Goal: Task Accomplishment & Management: Manage account settings

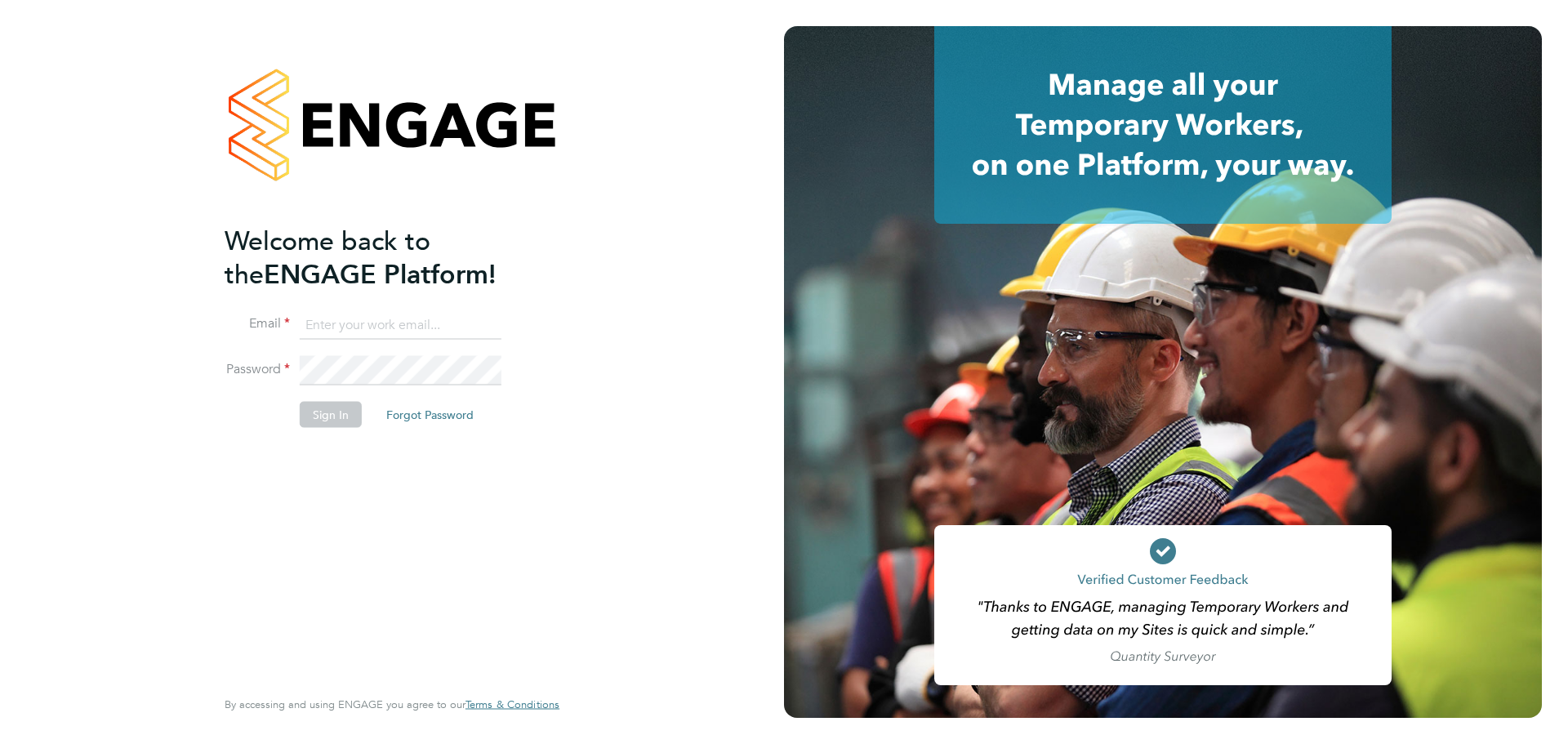
type input "lewis.saunders@randstadcpe.com"
click at [357, 401] on button "Sign In" at bounding box center [330, 414] width 62 height 26
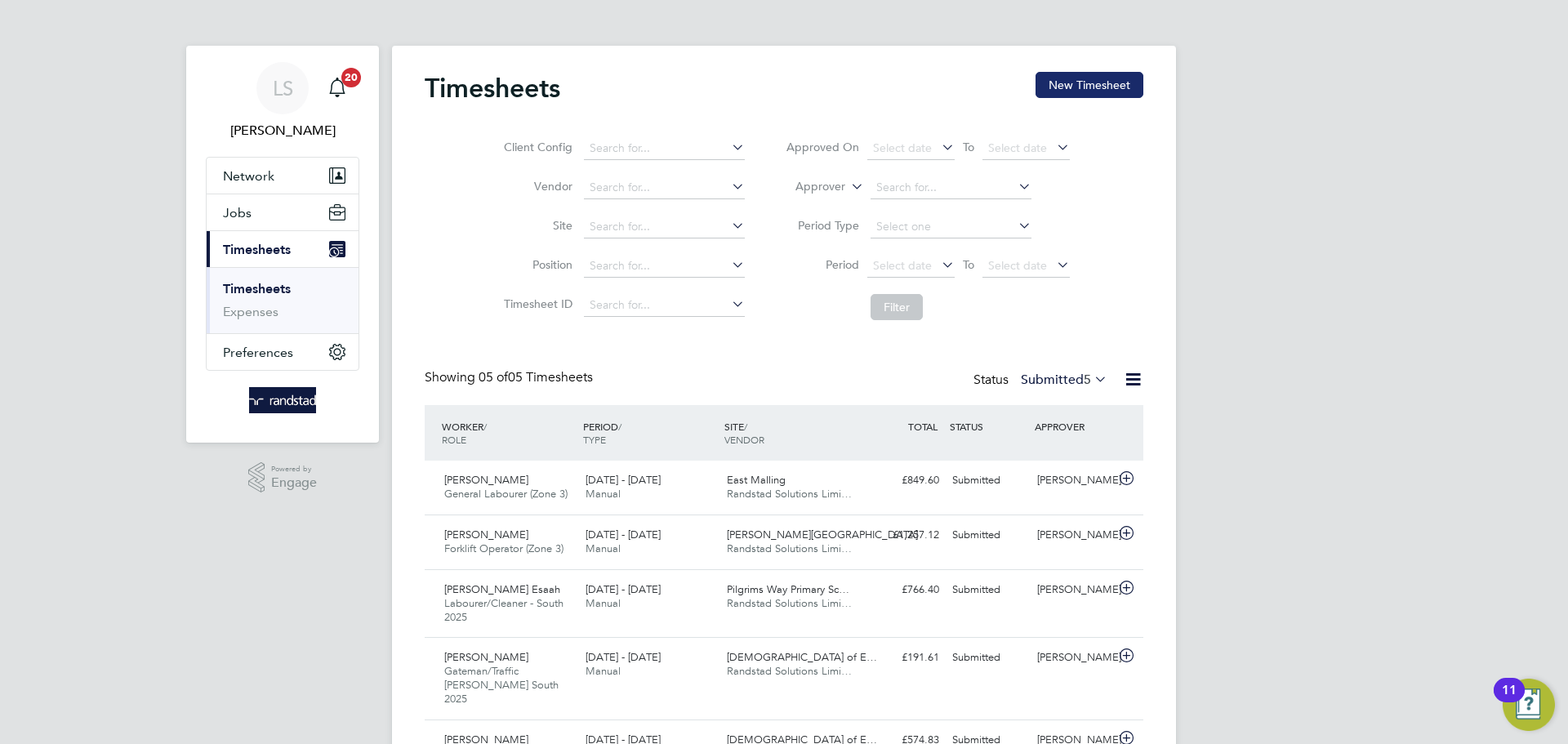
click at [1080, 89] on button "New Timesheet" at bounding box center [1089, 85] width 108 height 26
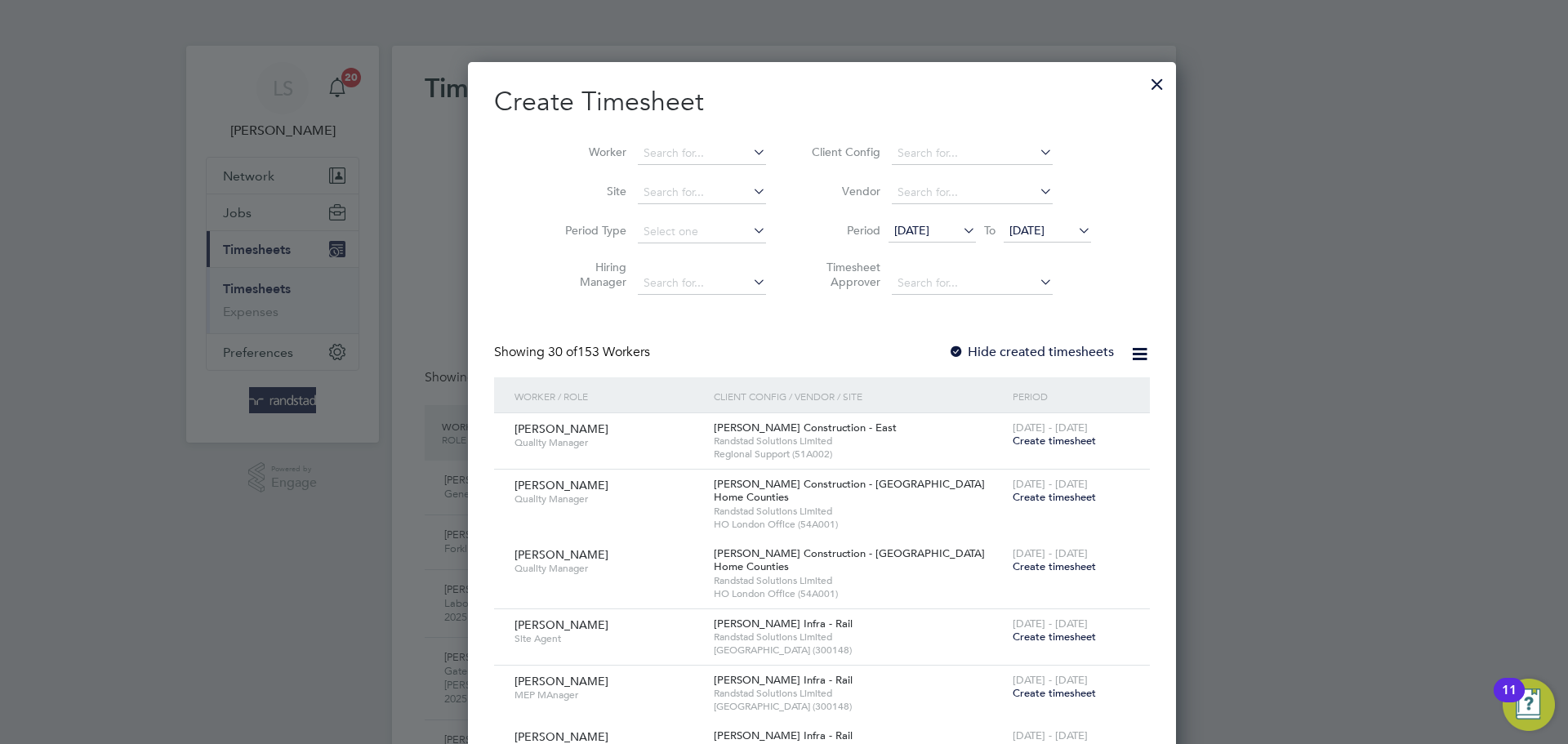
scroll to position [3442, 632]
click at [1143, 93] on div at bounding box center [1157, 79] width 29 height 29
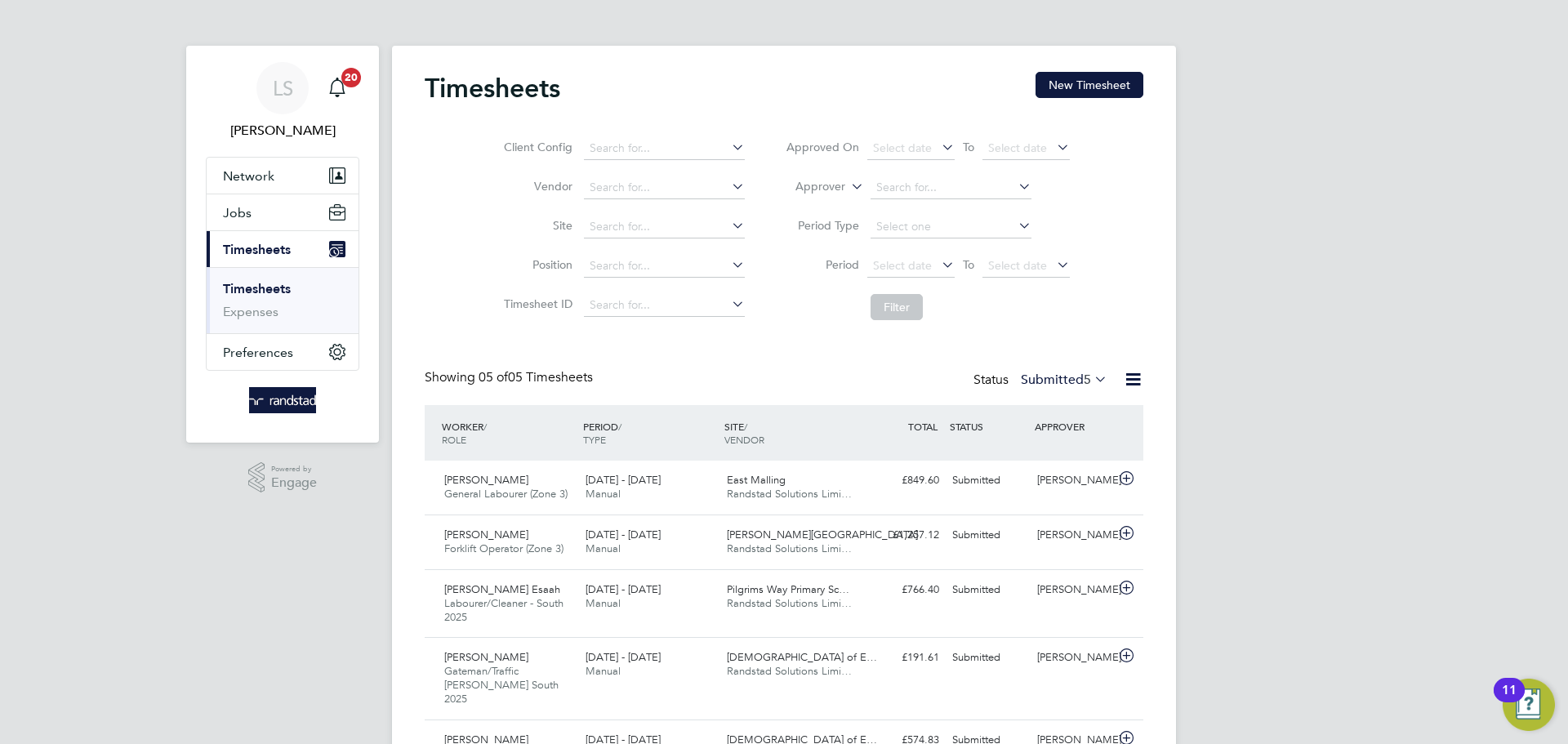
scroll to position [8, 8]
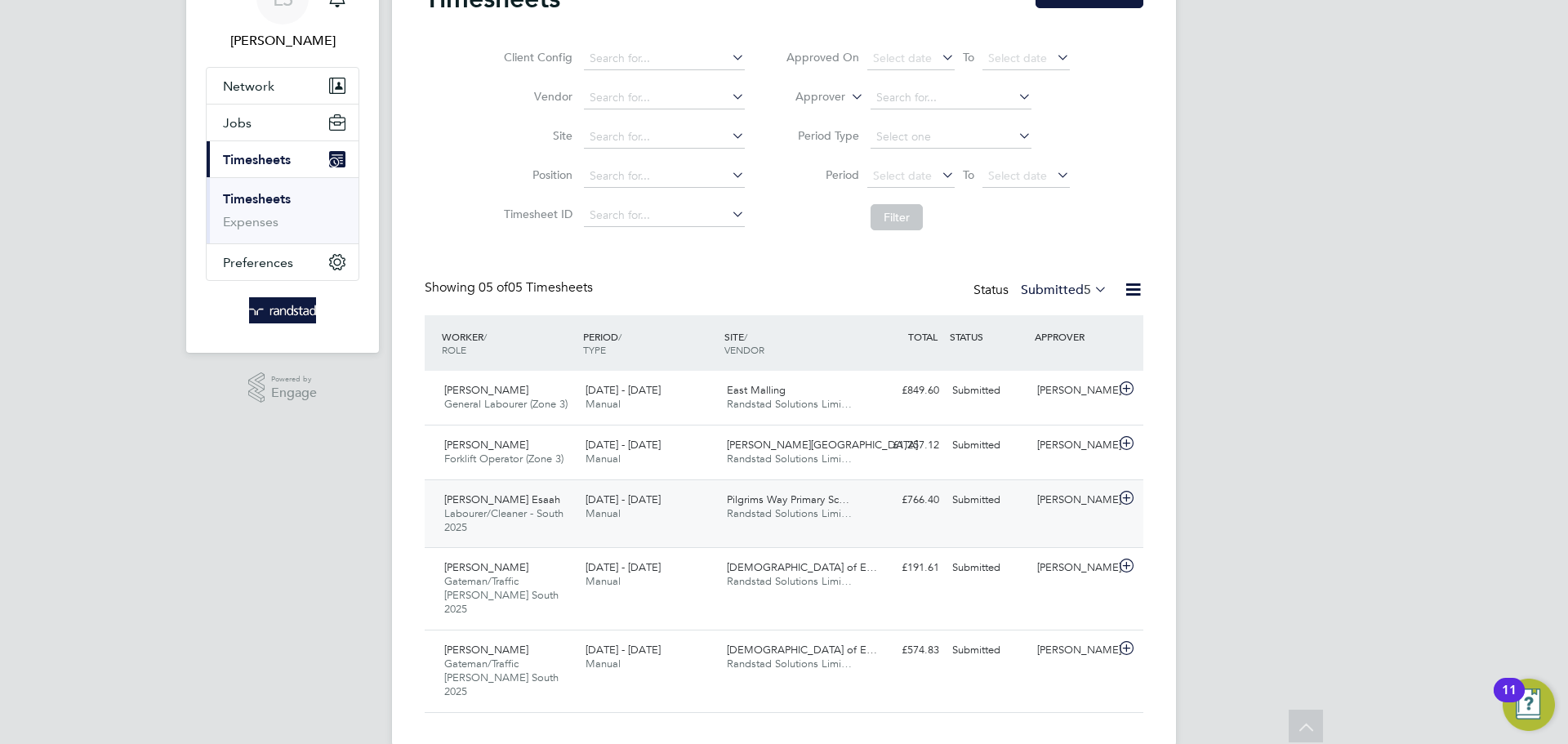
click at [556, 522] on div "Obed Esaah Labourer/Cleaner - South 2025 20 - 26 Sep 2025" at bounding box center [508, 514] width 142 height 54
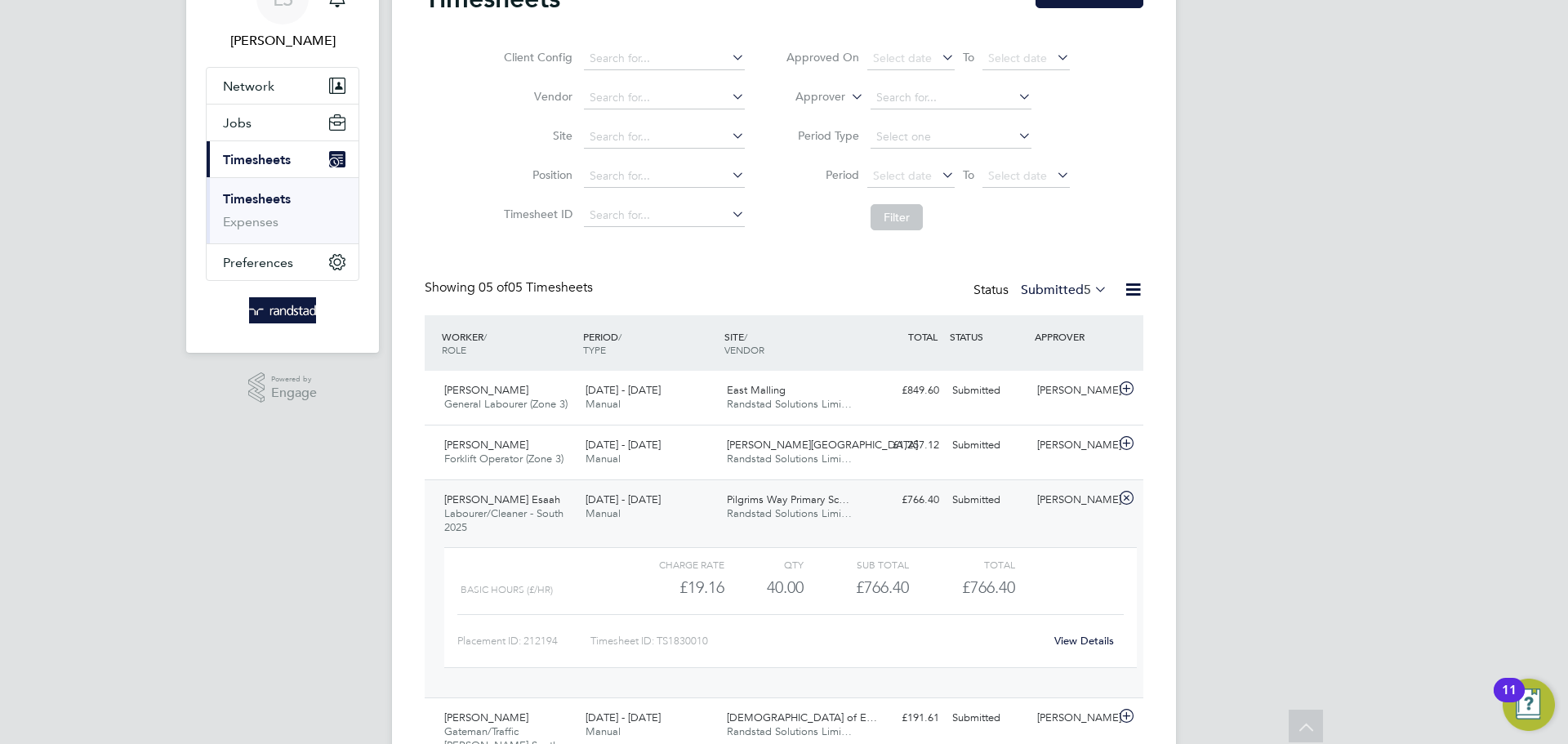
click at [1064, 635] on link "View Details" at bounding box center [1085, 640] width 60 height 14
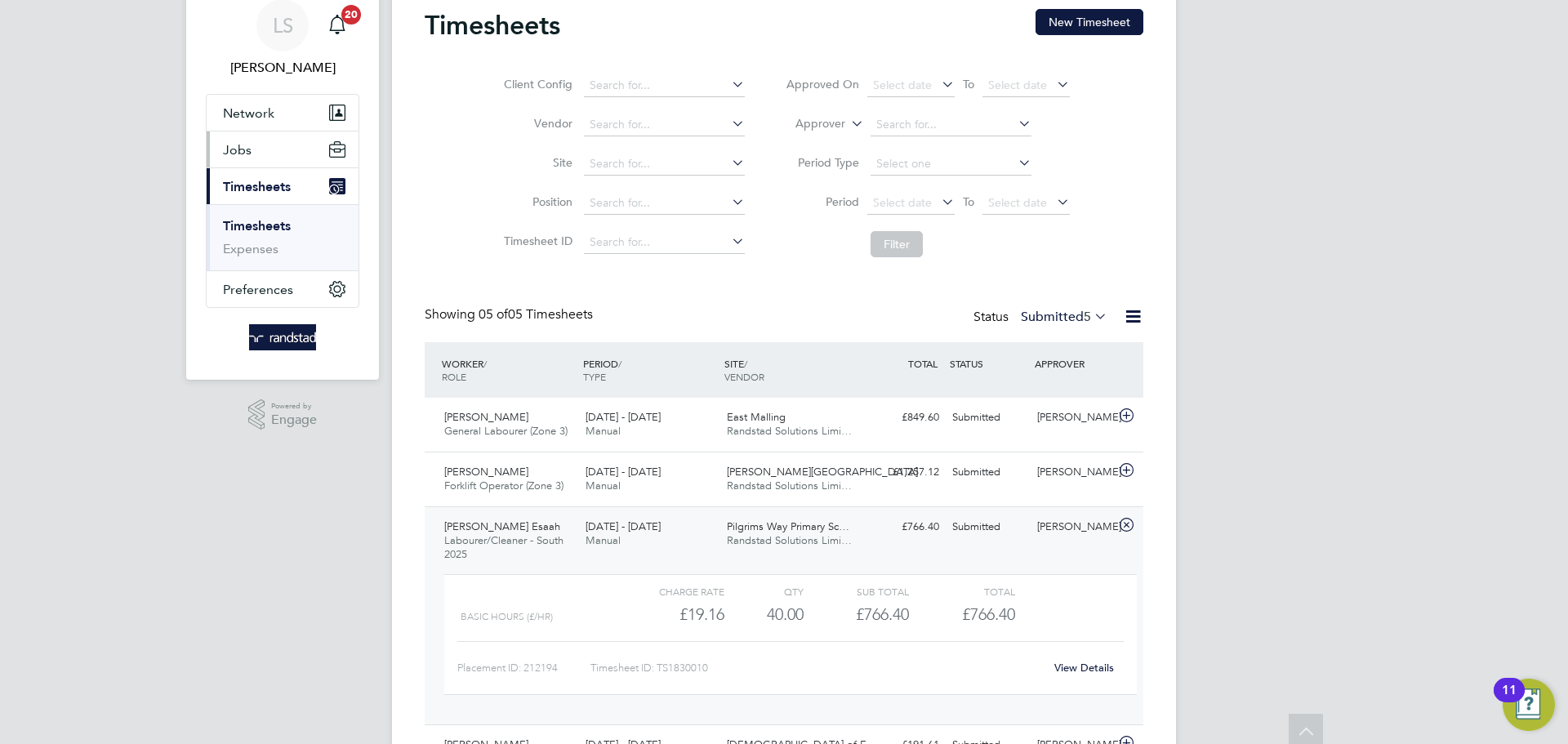
scroll to position [0, 0]
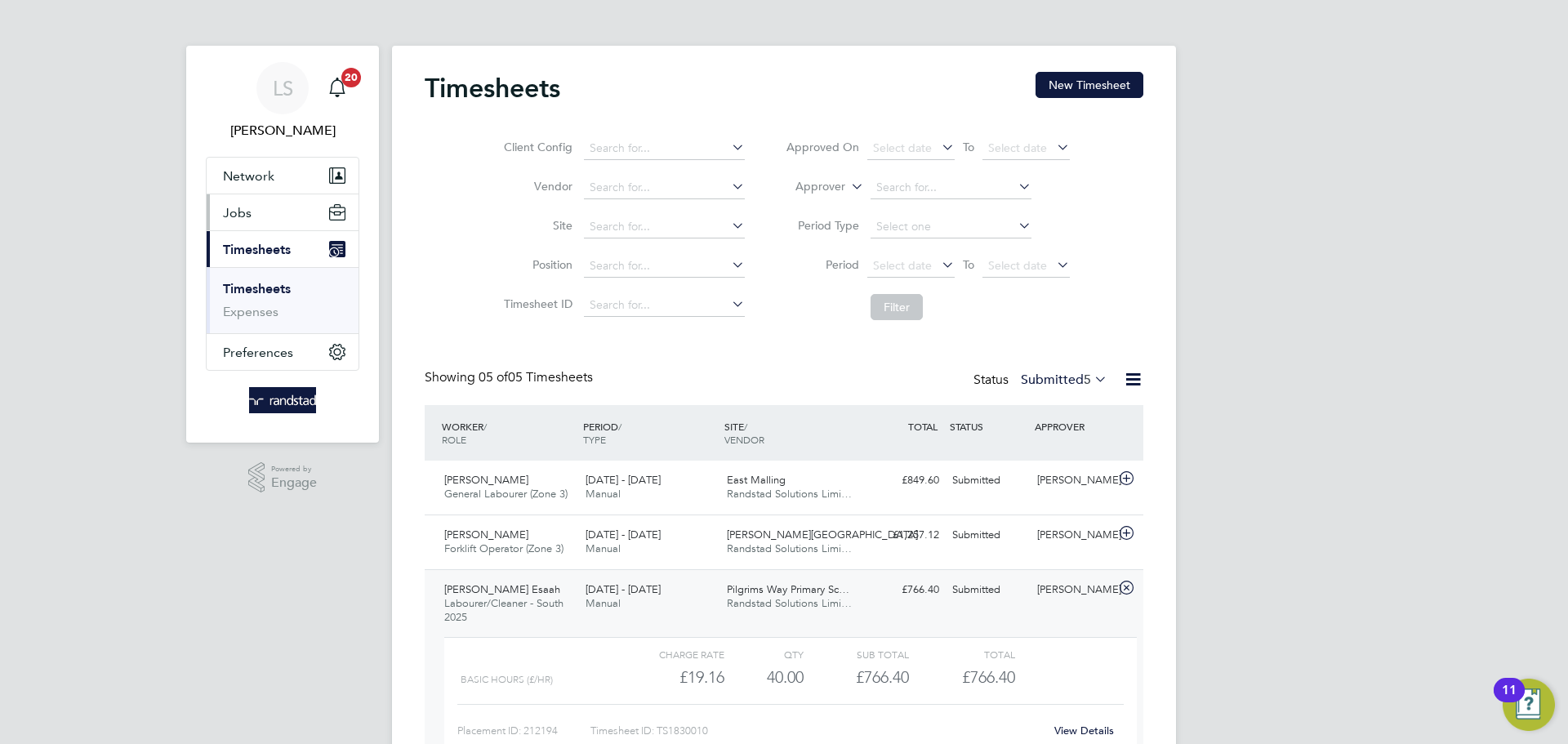
click at [245, 218] on span "Jobs" at bounding box center [237, 213] width 29 height 16
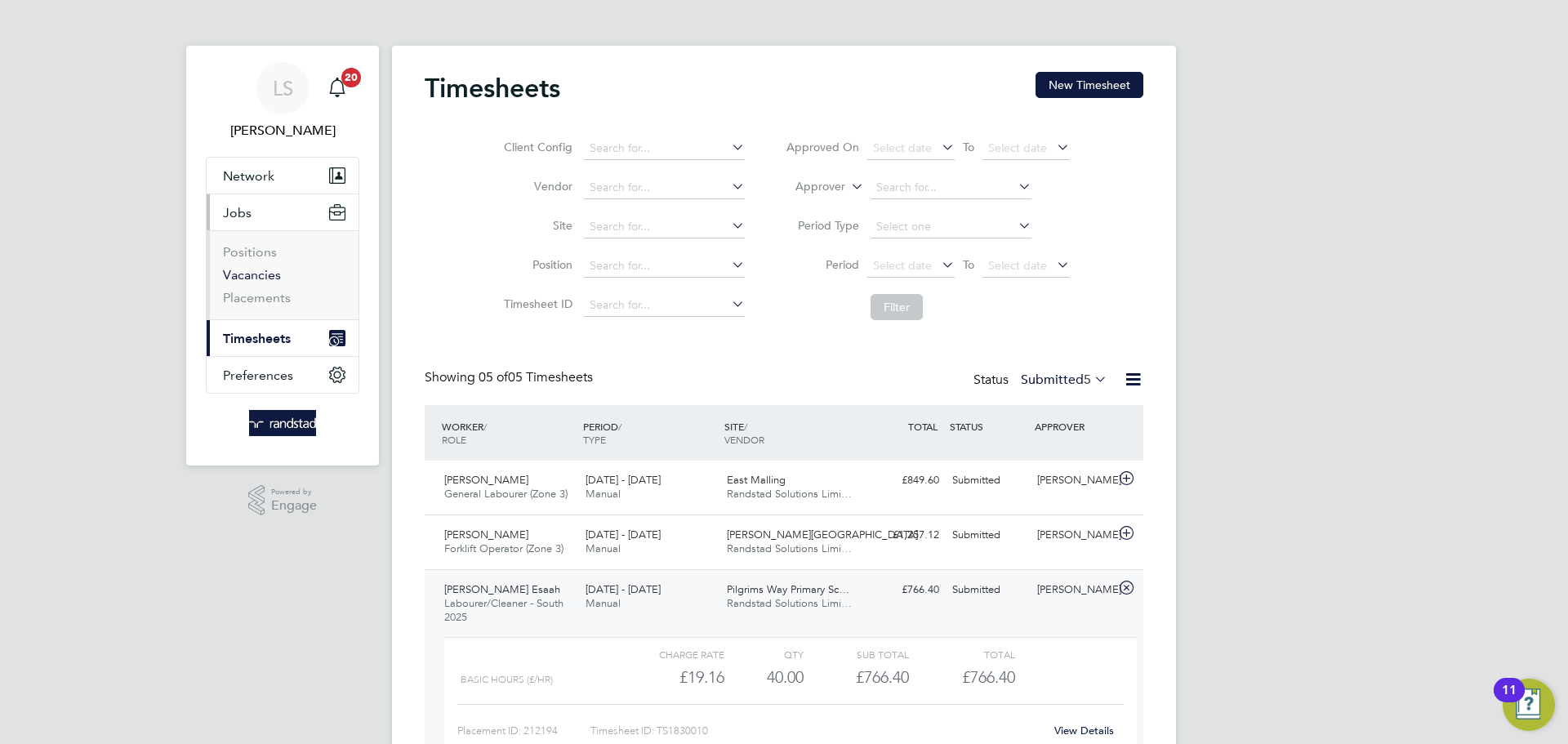
click at [254, 278] on link "Vacancies" at bounding box center [252, 275] width 58 height 16
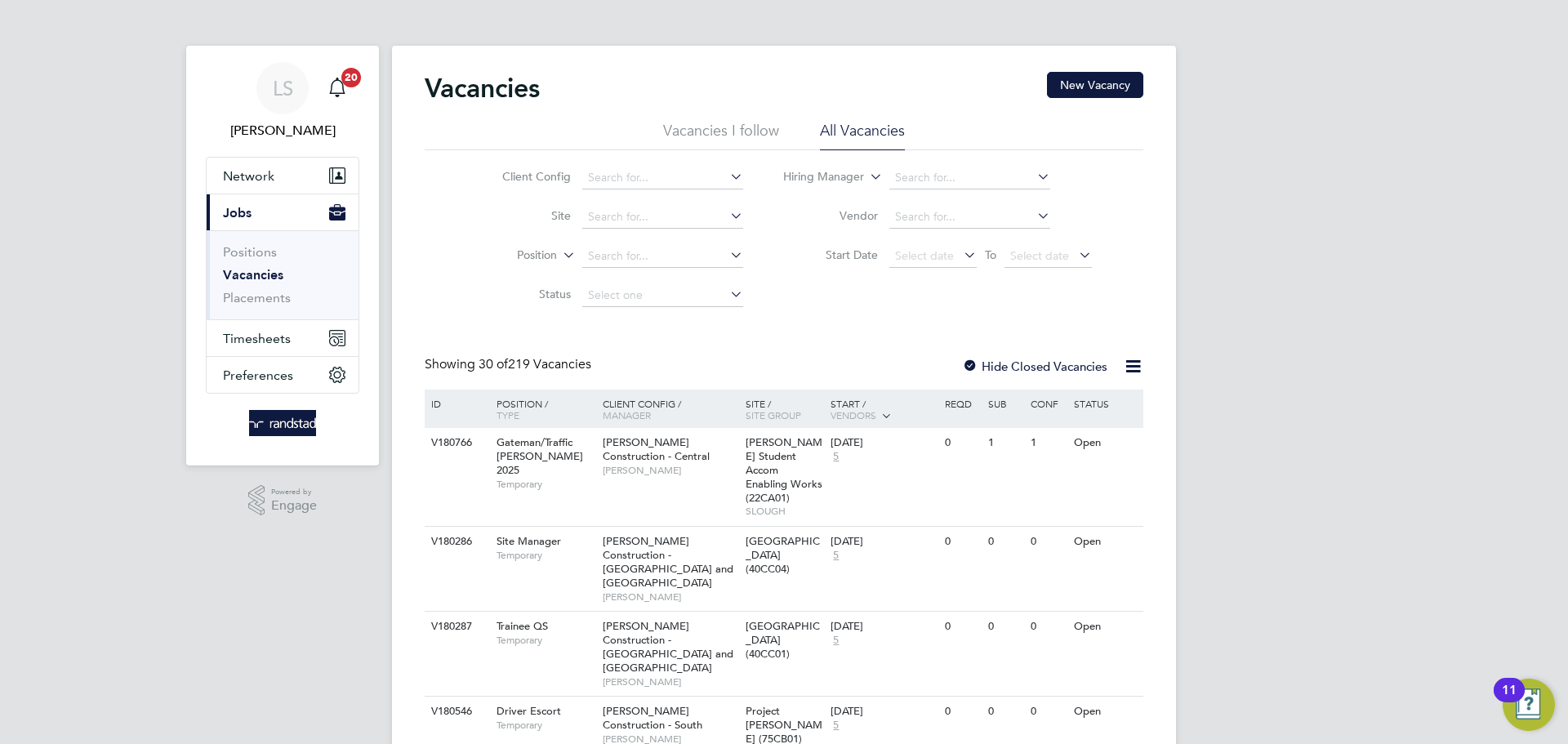
click at [243, 214] on span "Jobs" at bounding box center [237, 213] width 29 height 16
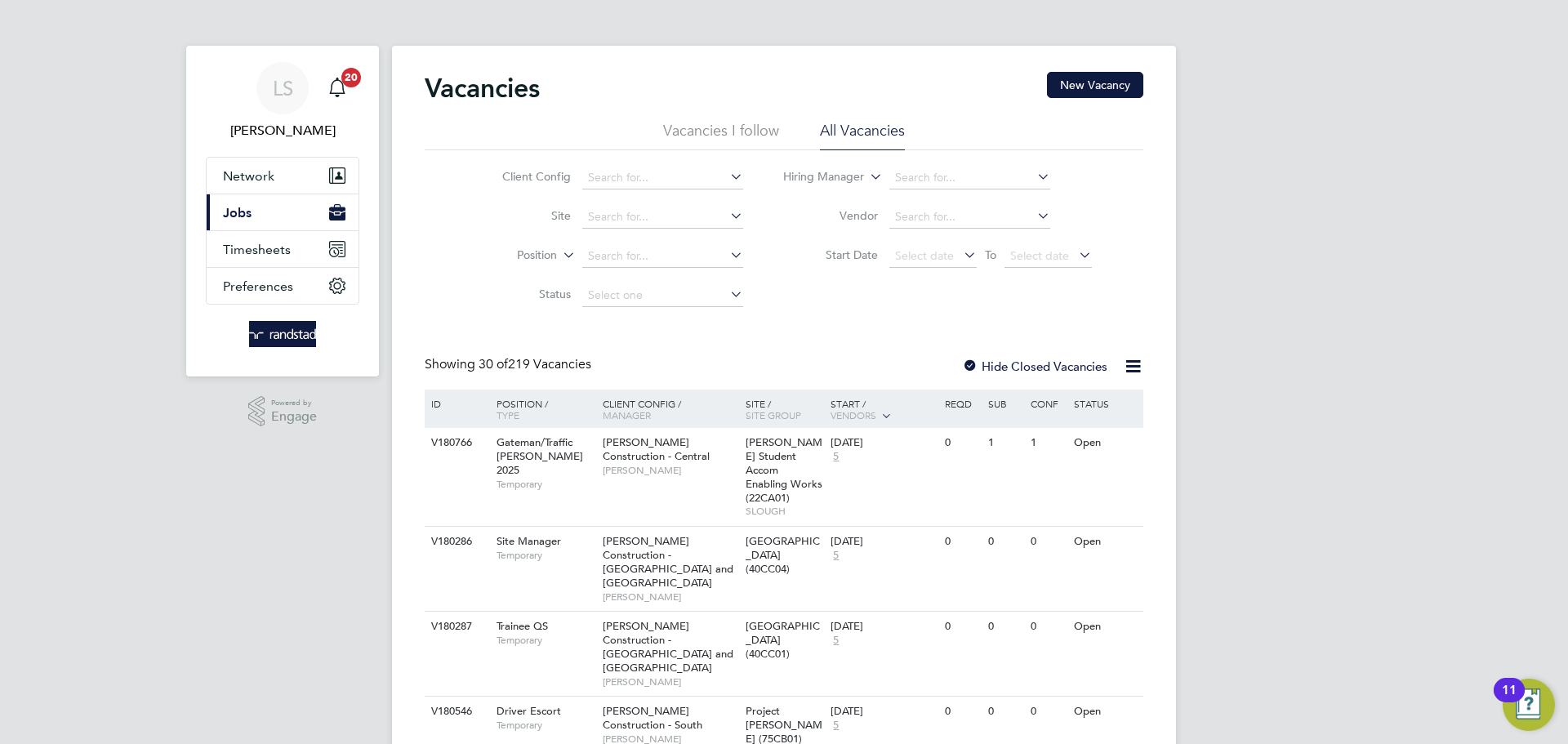
click at [243, 214] on span "Jobs" at bounding box center [237, 213] width 29 height 16
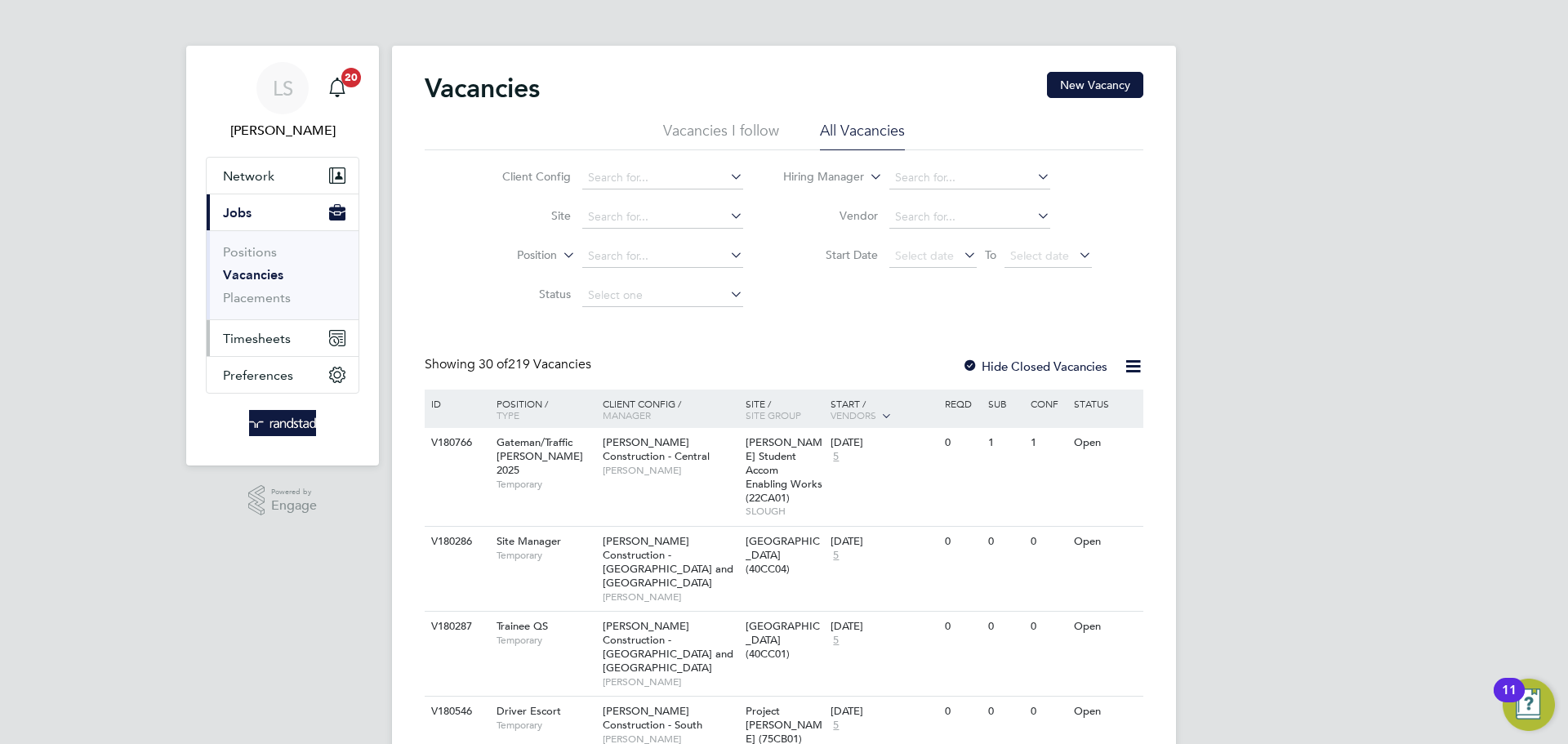
click at [247, 334] on span "Timesheets" at bounding box center [257, 338] width 68 height 16
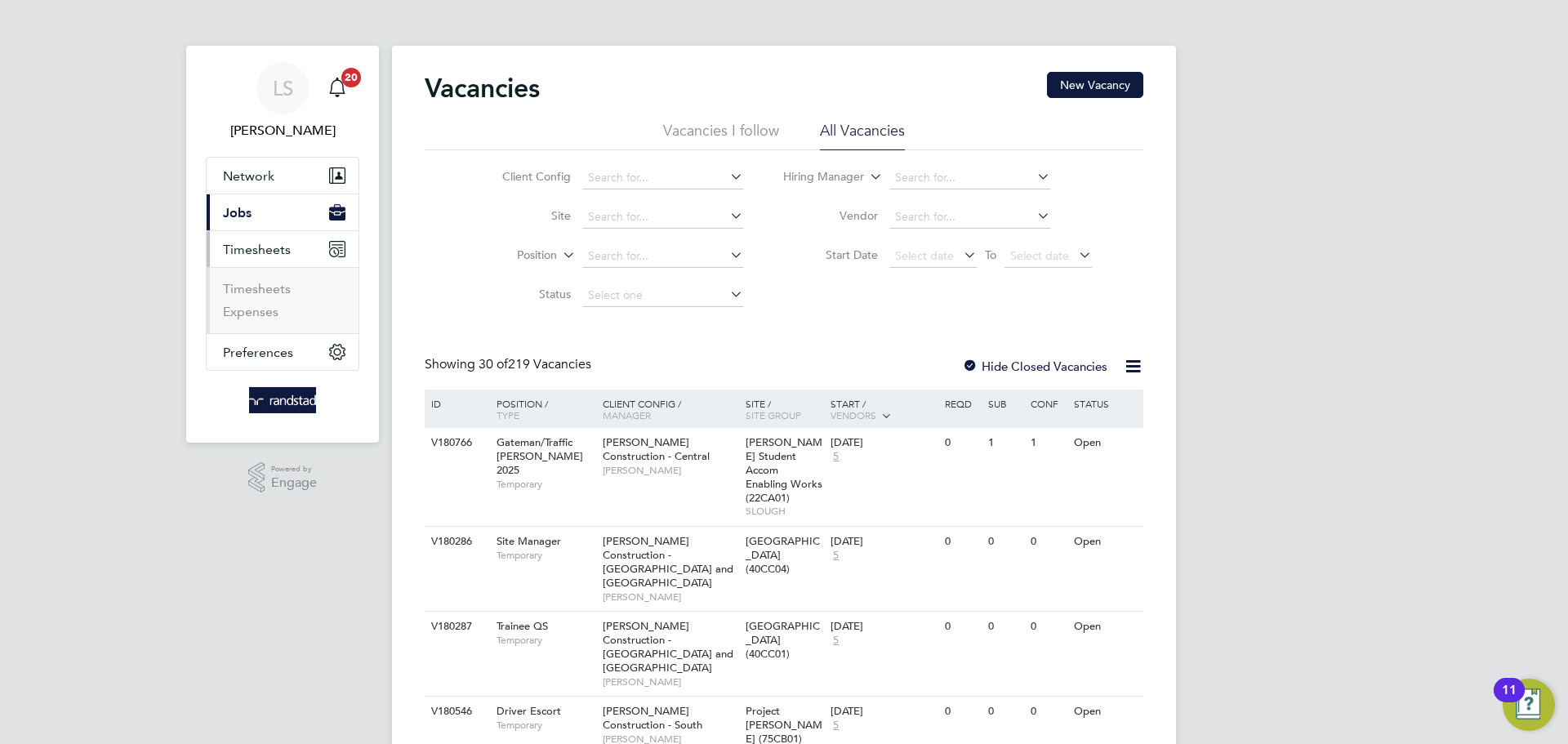
click at [243, 207] on span "Jobs" at bounding box center [237, 213] width 29 height 16
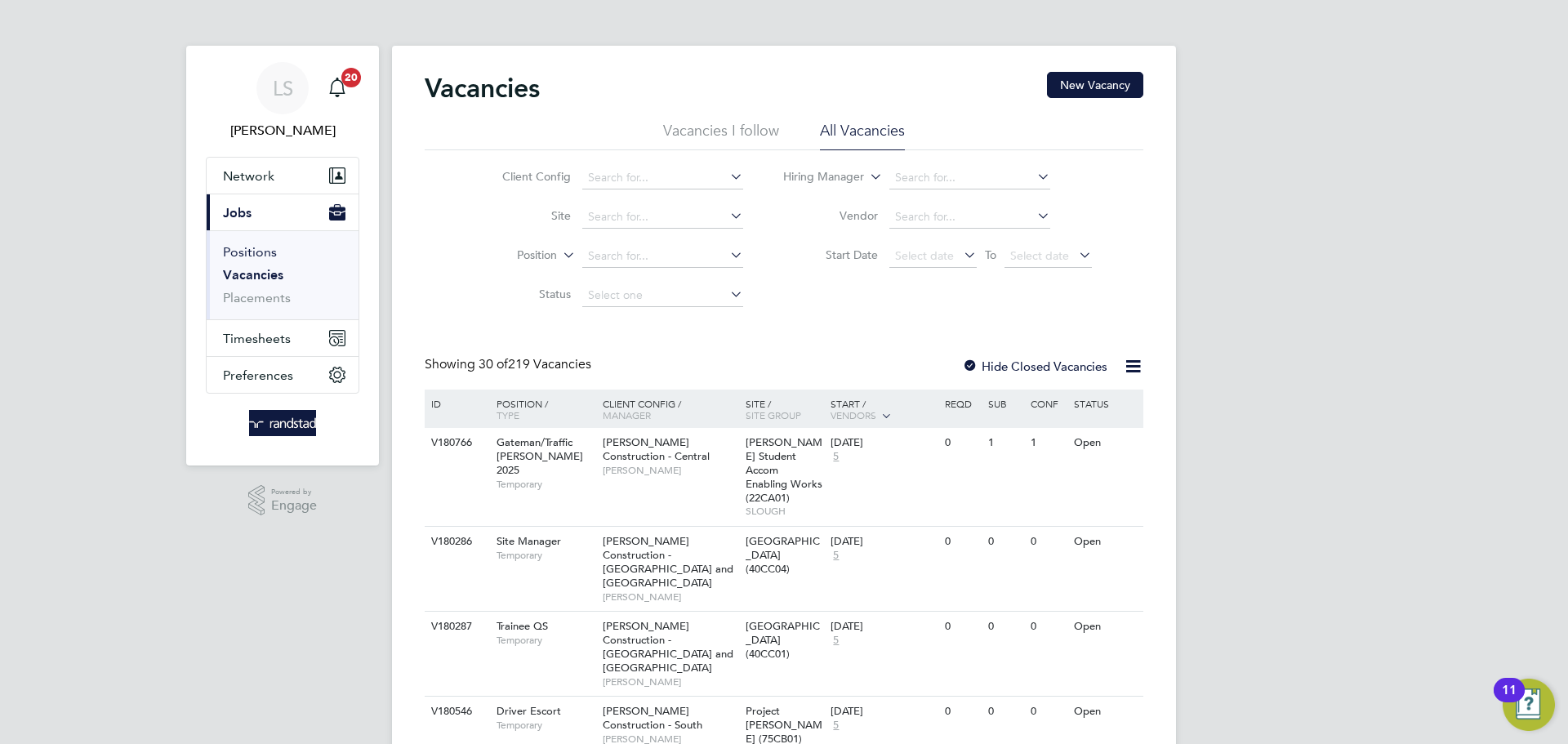
click at [243, 254] on link "Positions" at bounding box center [250, 252] width 54 height 16
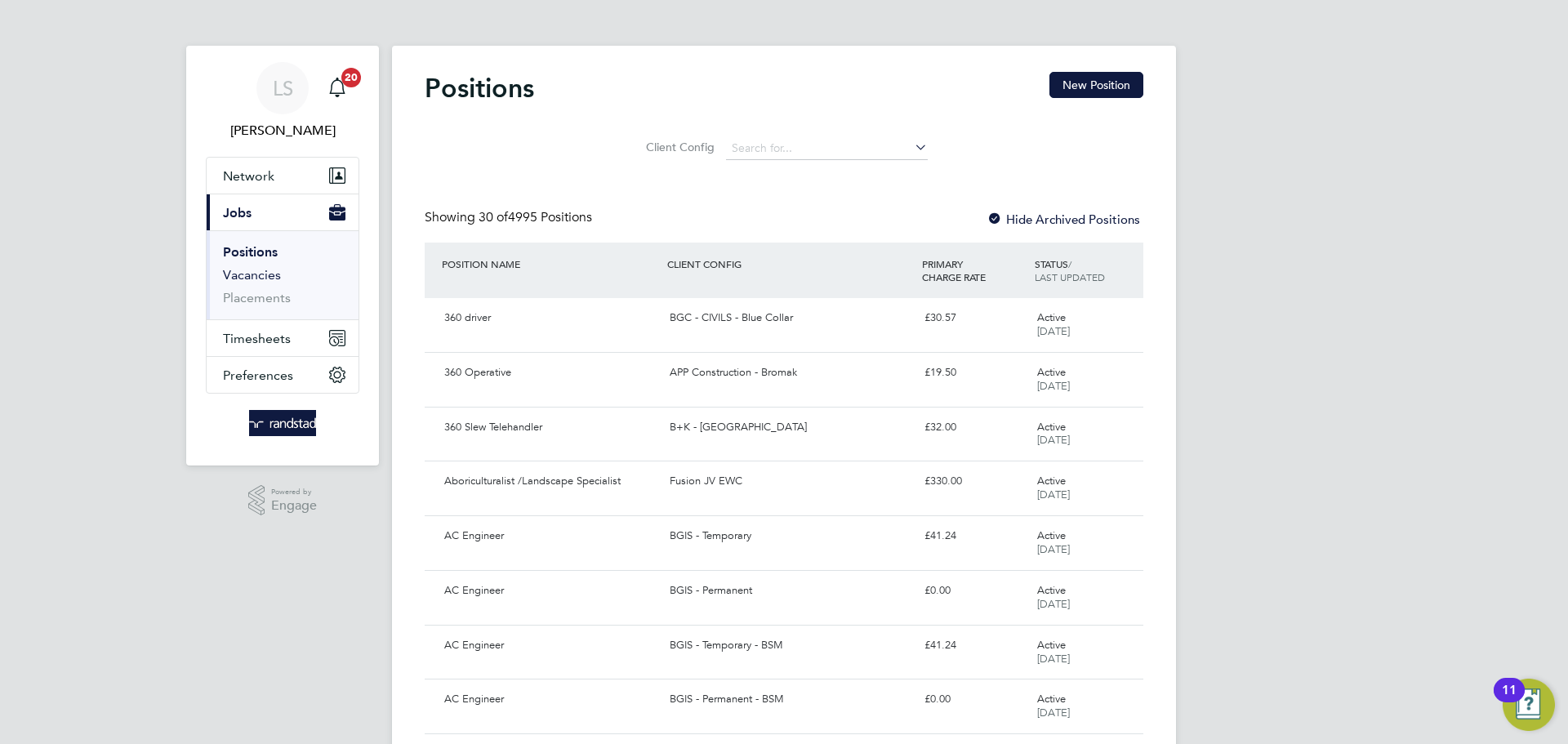
click at [251, 281] on link "Vacancies" at bounding box center [252, 275] width 58 height 16
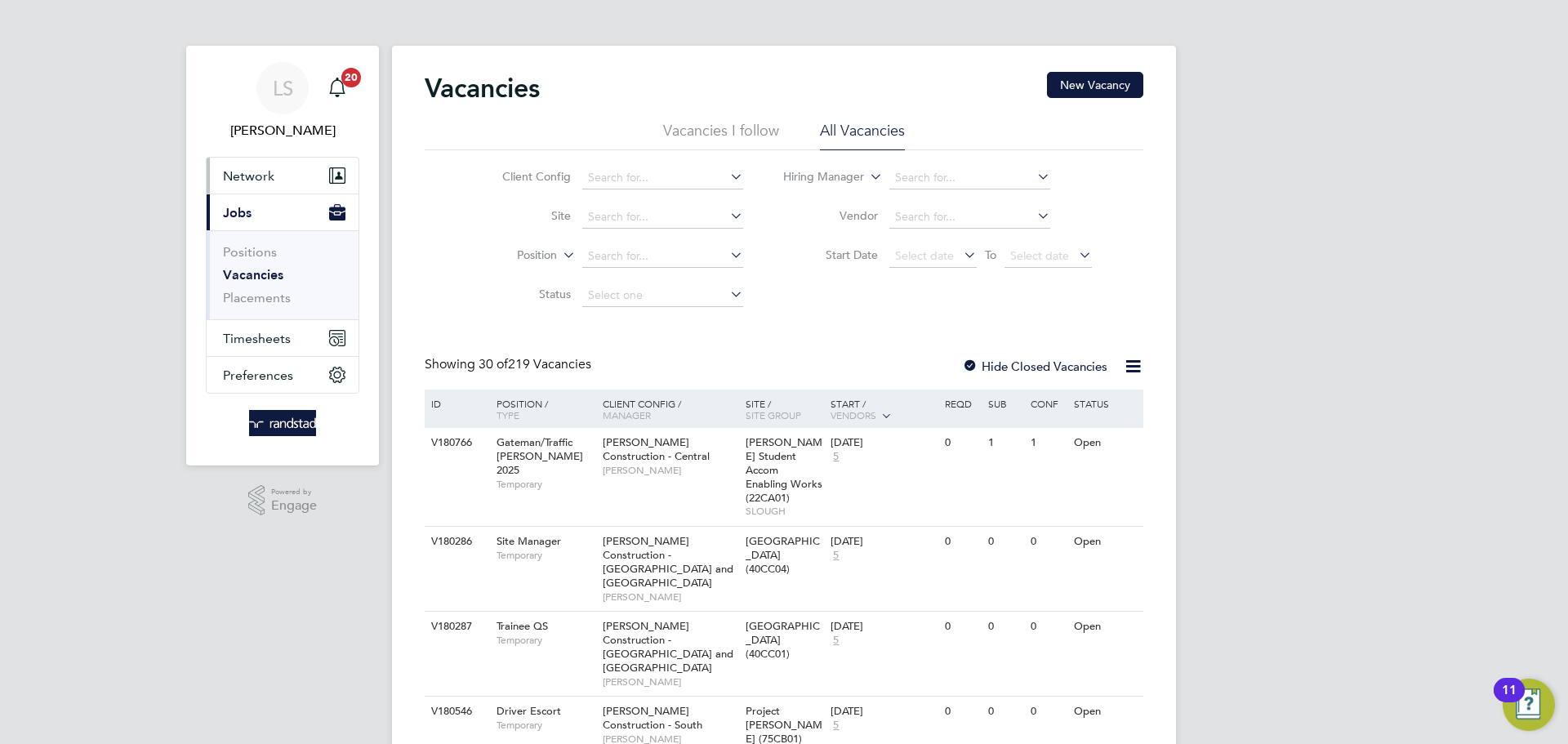
click at [250, 181] on span "Network" at bounding box center [249, 176] width 52 height 16
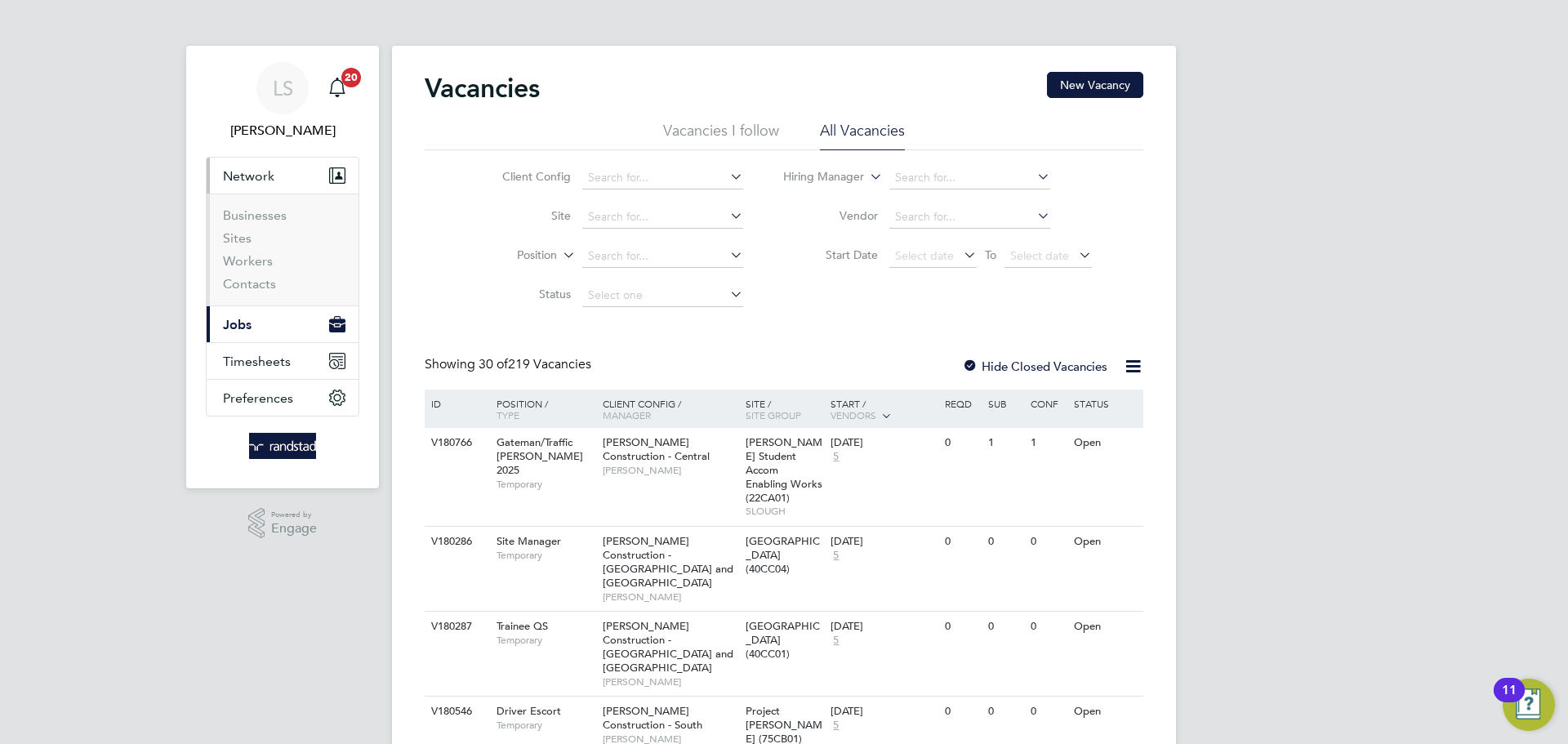
click at [250, 331] on button "Current page: Jobs" at bounding box center [282, 323] width 152 height 36
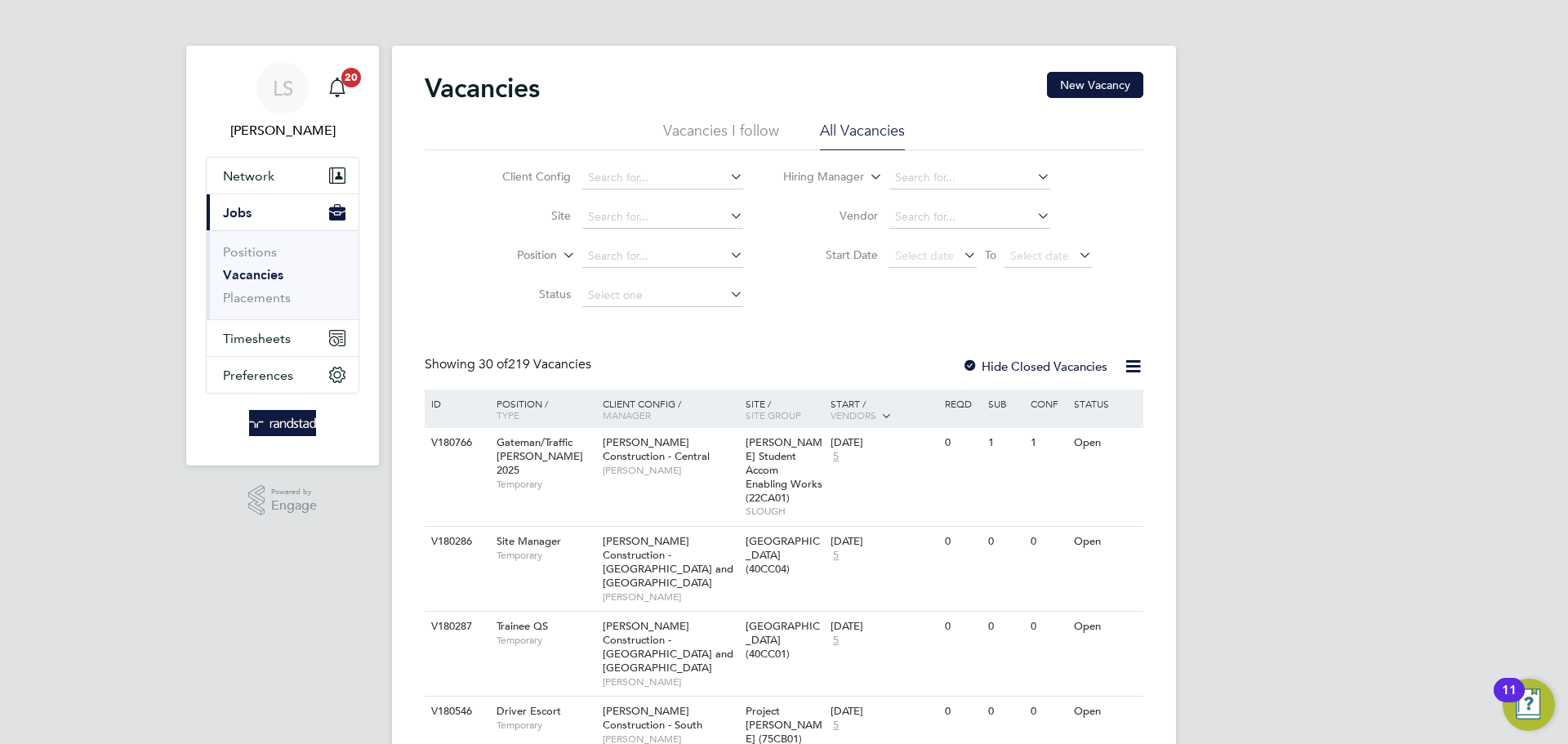
click at [232, 270] on link "Vacancies" at bounding box center [253, 275] width 61 height 16
click at [599, 224] on input at bounding box center [663, 217] width 161 height 23
click at [637, 245] on li "East Mall ing" at bounding box center [662, 238] width 163 height 22
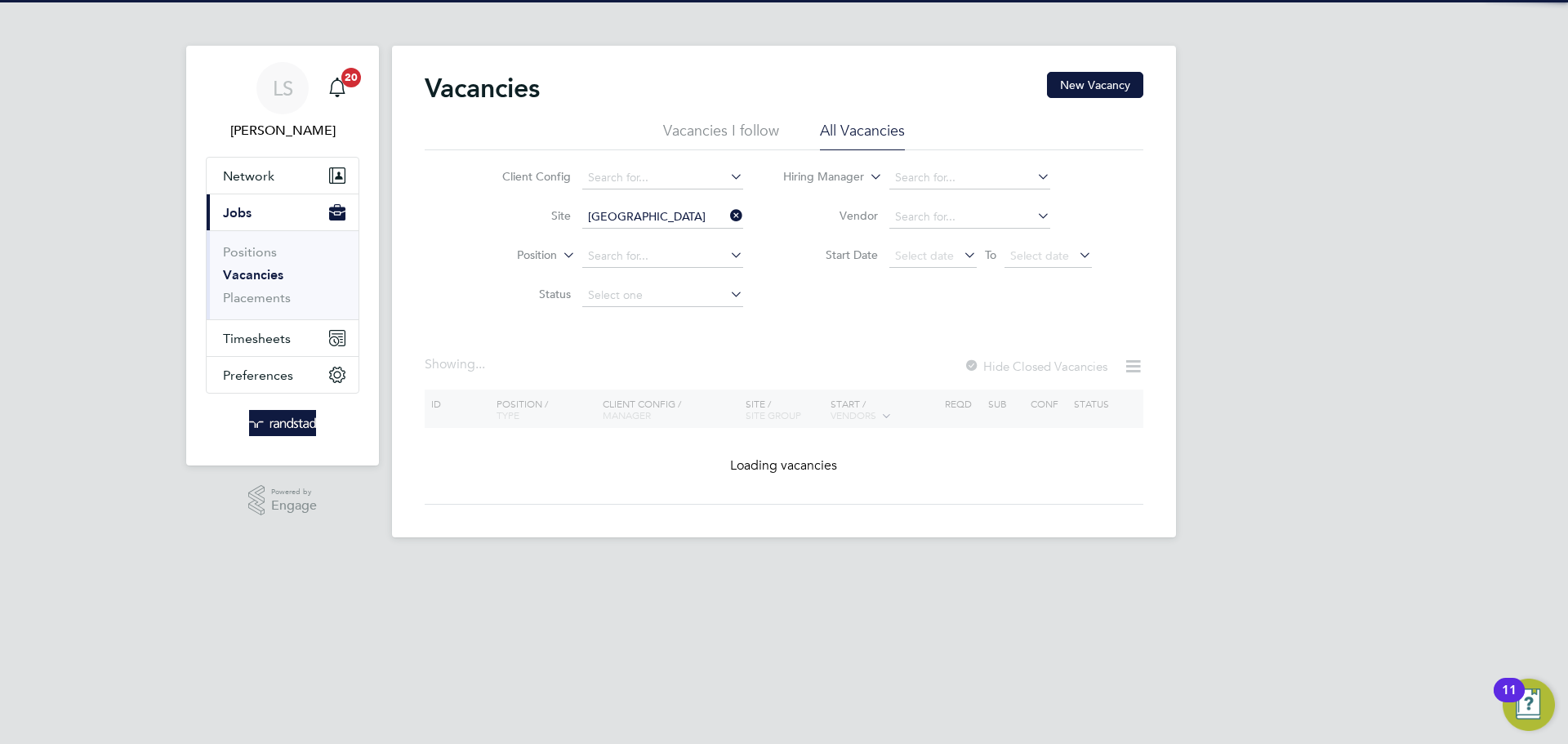
type input "East Malling"
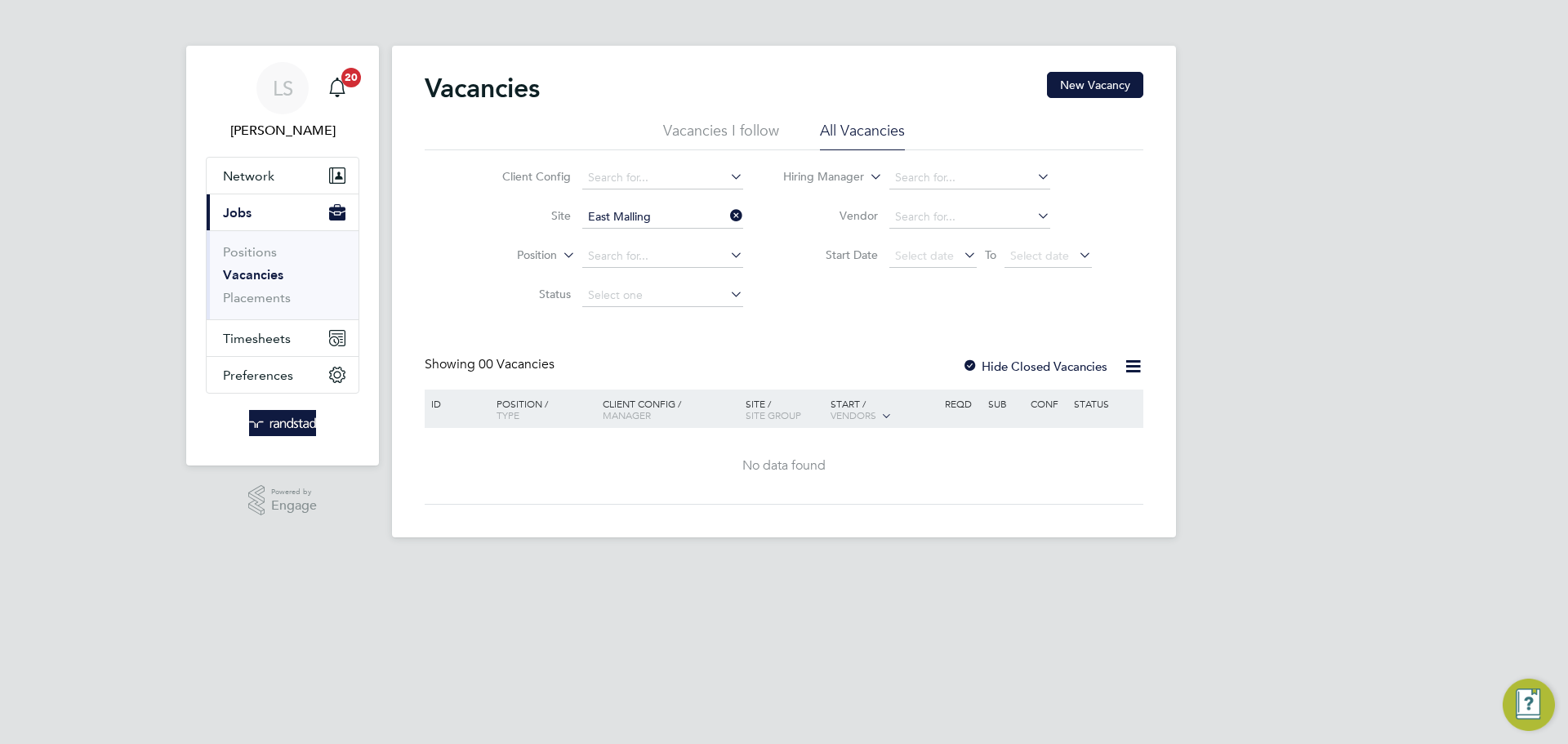
click at [976, 361] on div at bounding box center [970, 367] width 17 height 17
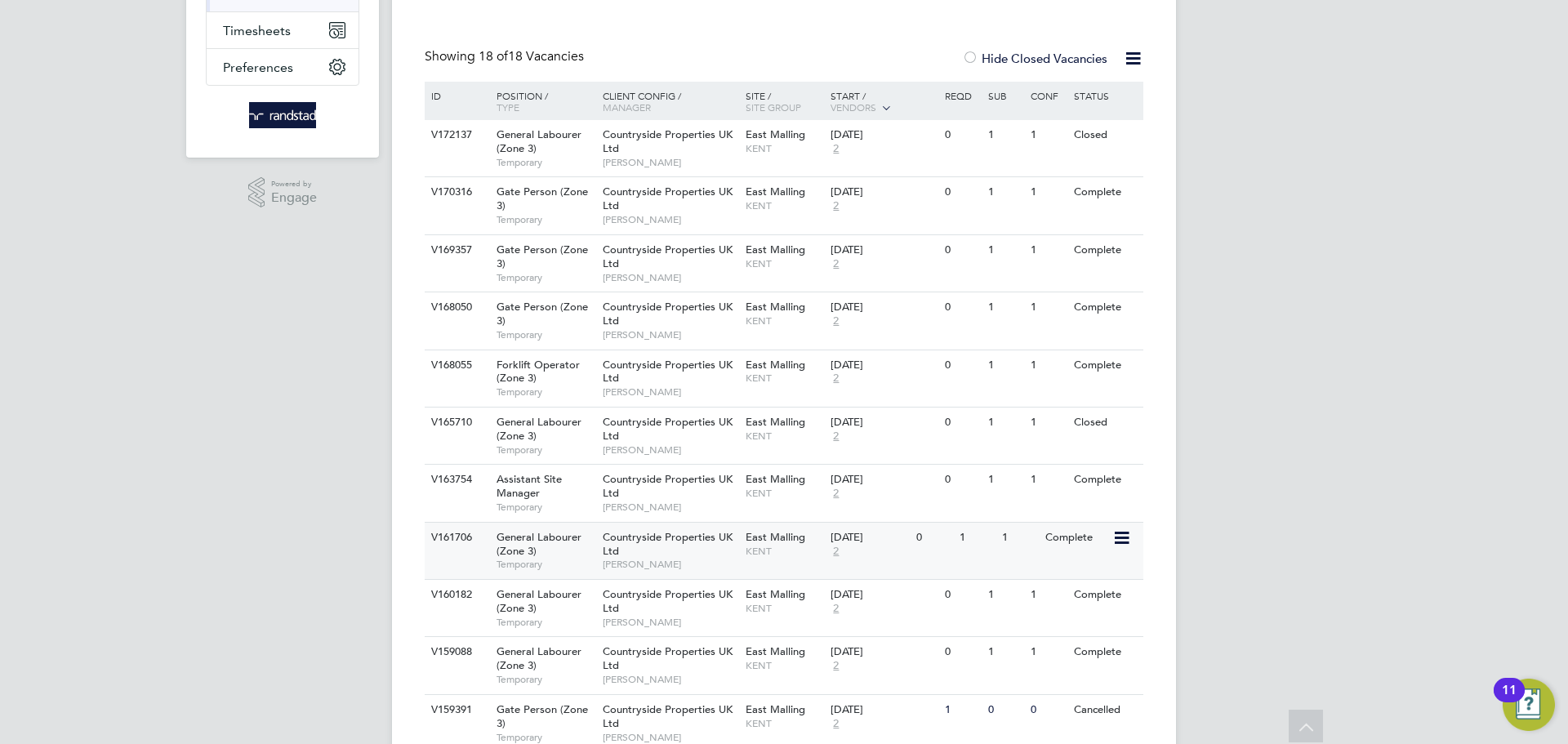
scroll to position [575, 0]
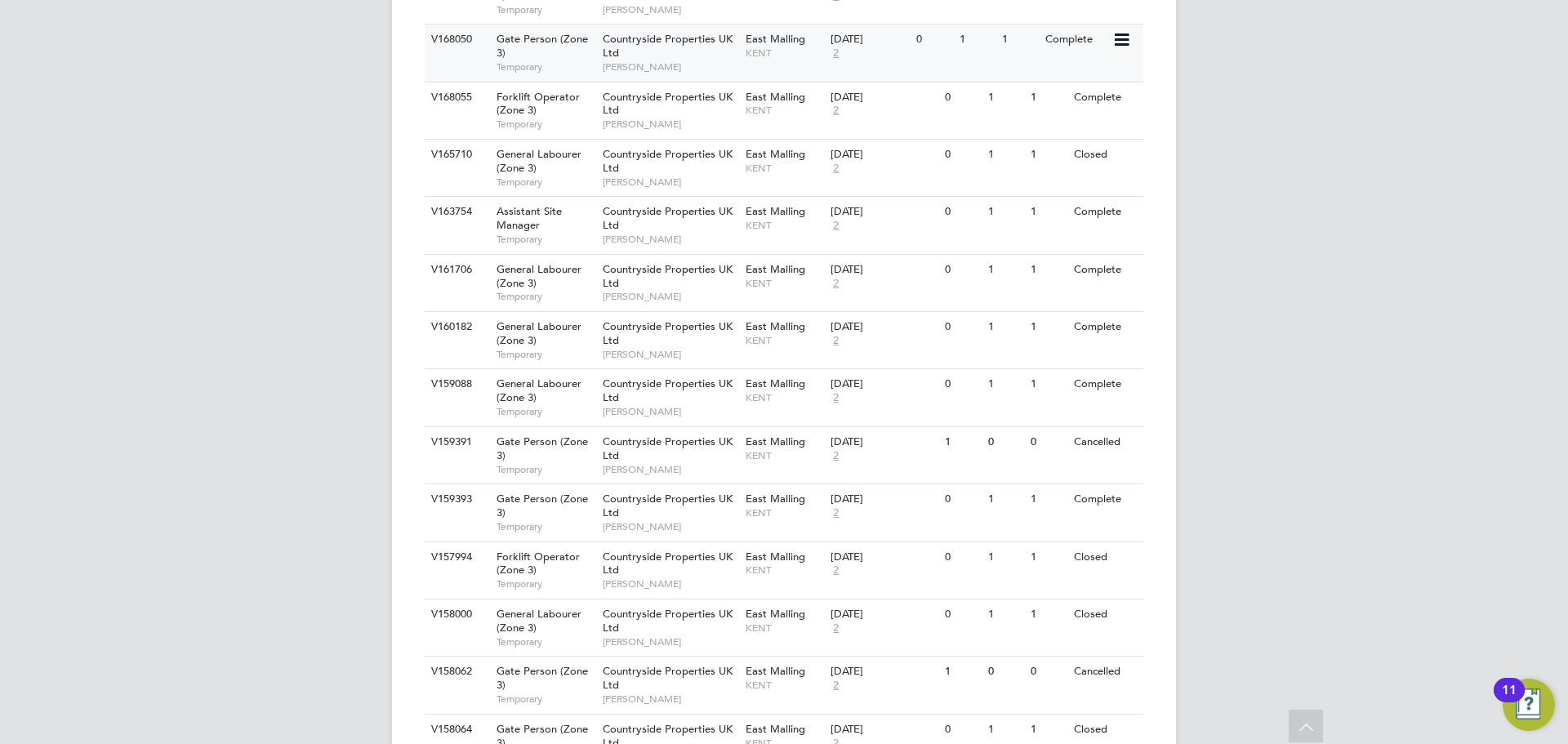
click at [532, 54] on div "Gate Person (Zone 3) Temporary" at bounding box center [541, 53] width 114 height 56
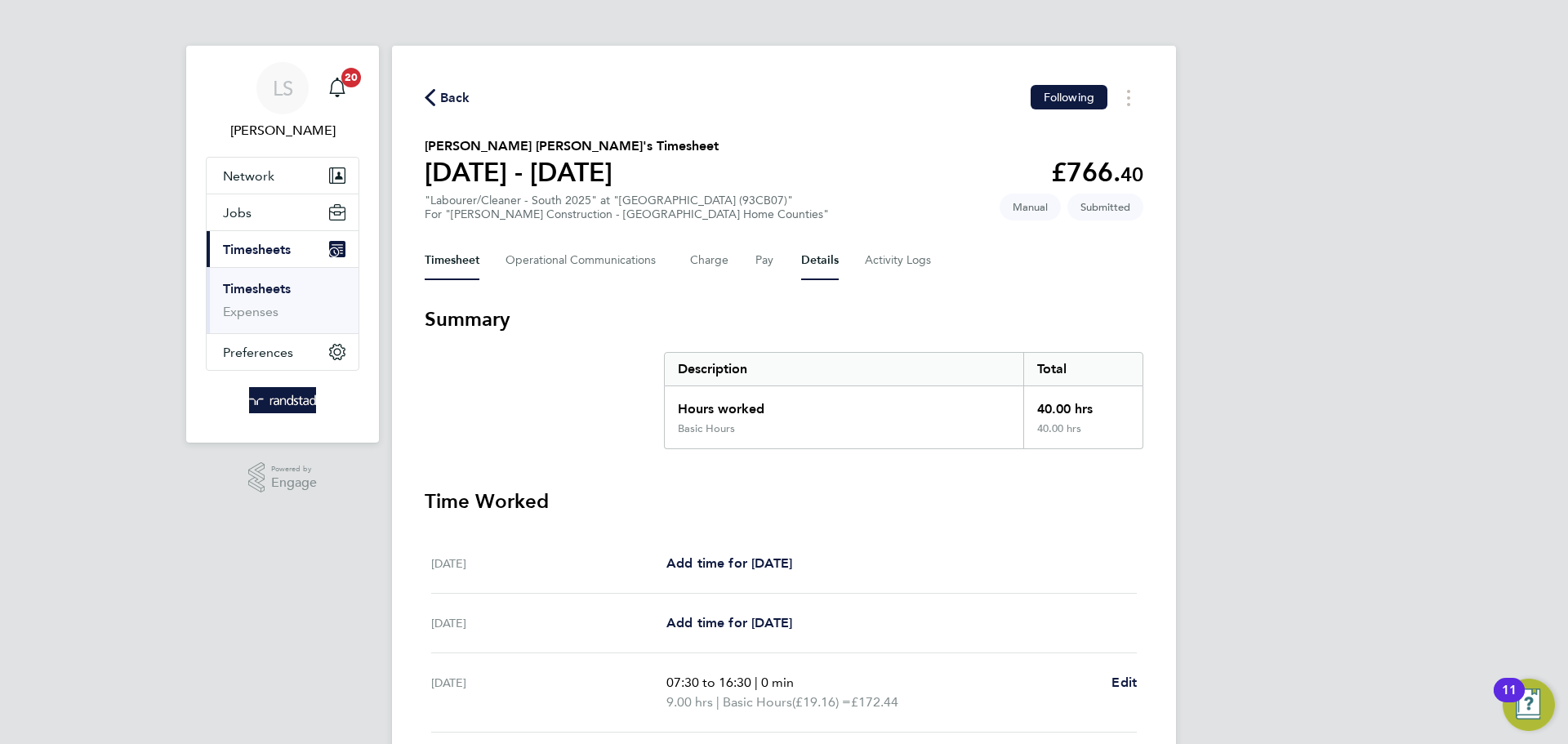
click at [806, 264] on button "Details" at bounding box center [820, 260] width 38 height 40
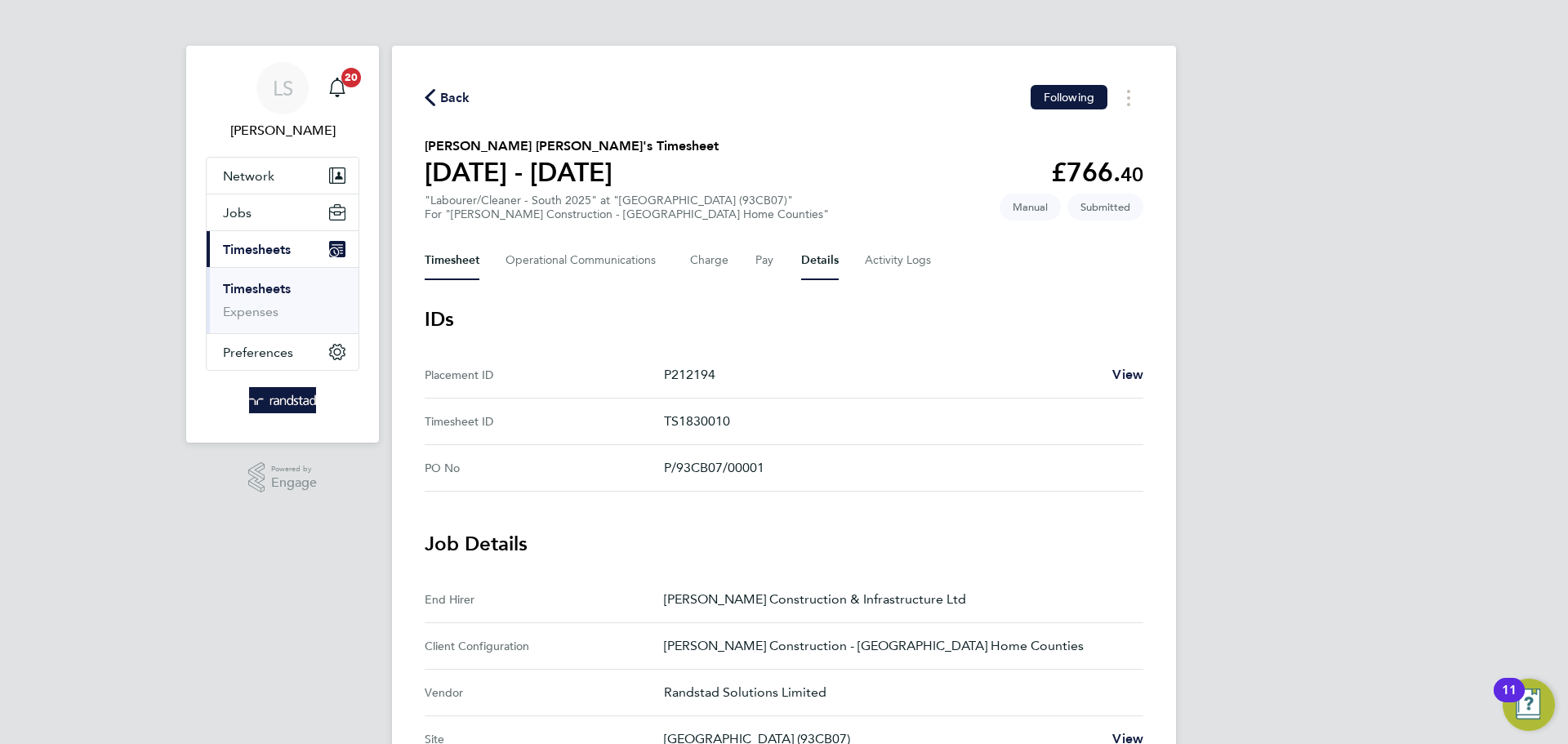
click at [459, 250] on button "Timesheet" at bounding box center [452, 260] width 54 height 40
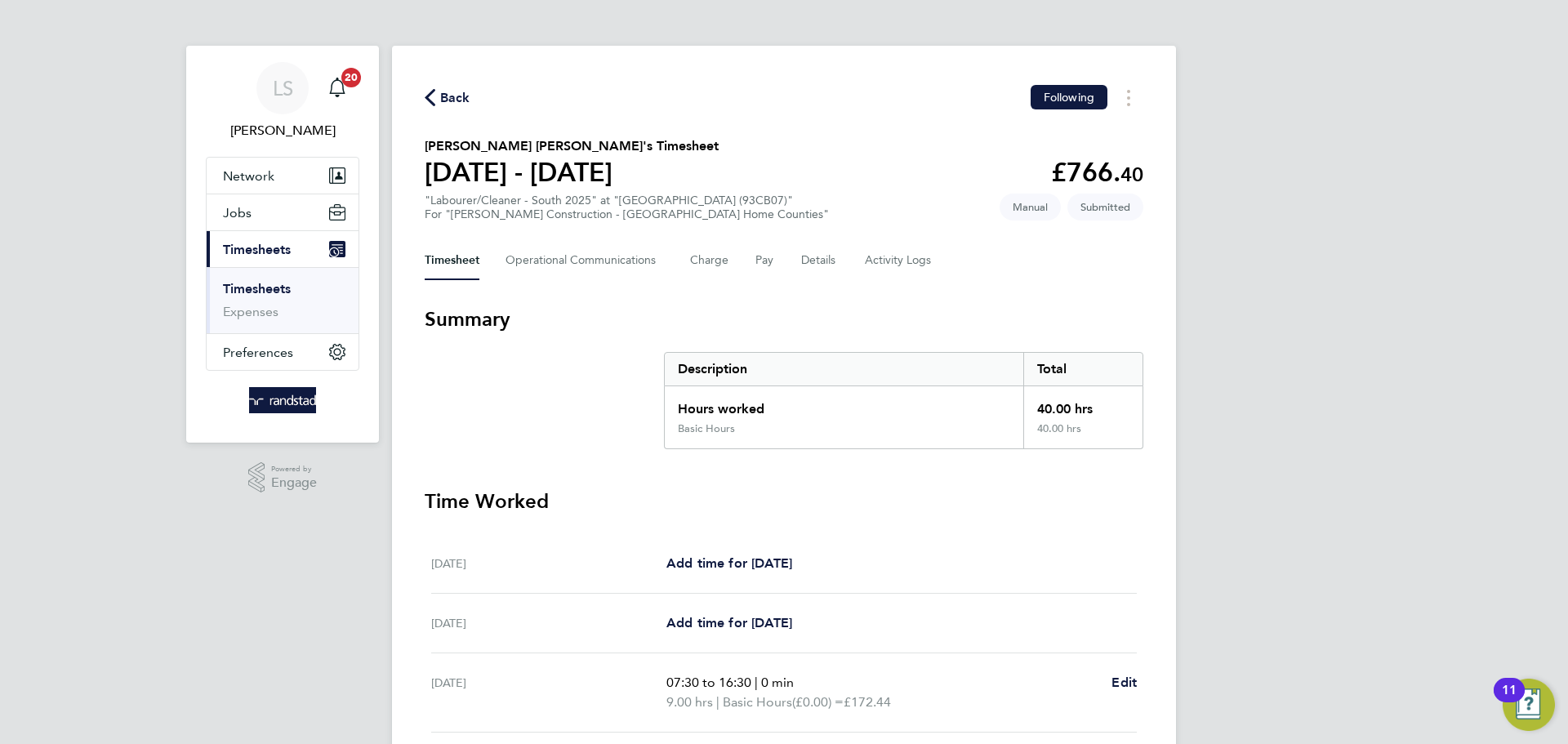
click at [456, 97] on span "Back" at bounding box center [455, 98] width 30 height 19
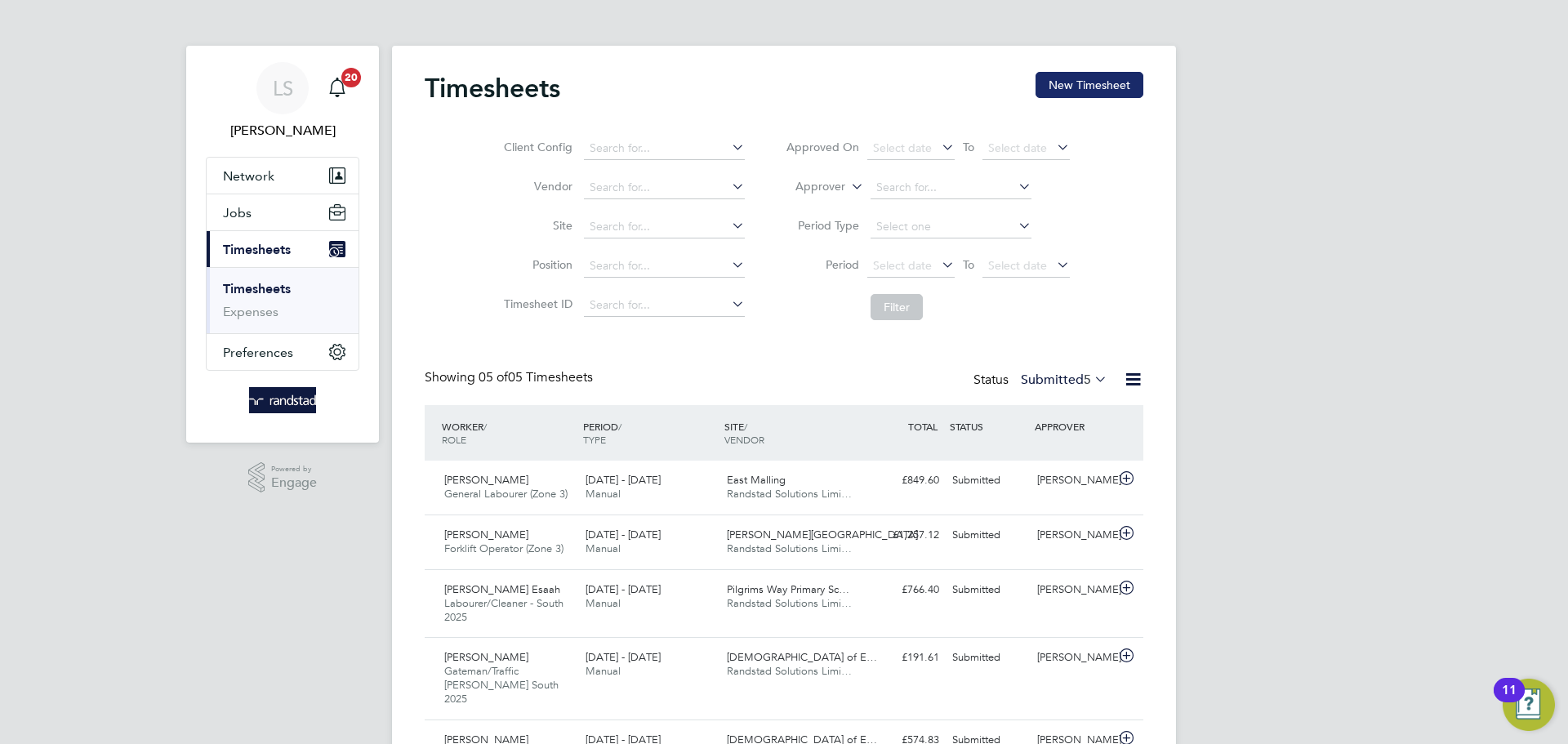
click at [1086, 86] on button "New Timesheet" at bounding box center [1089, 85] width 108 height 26
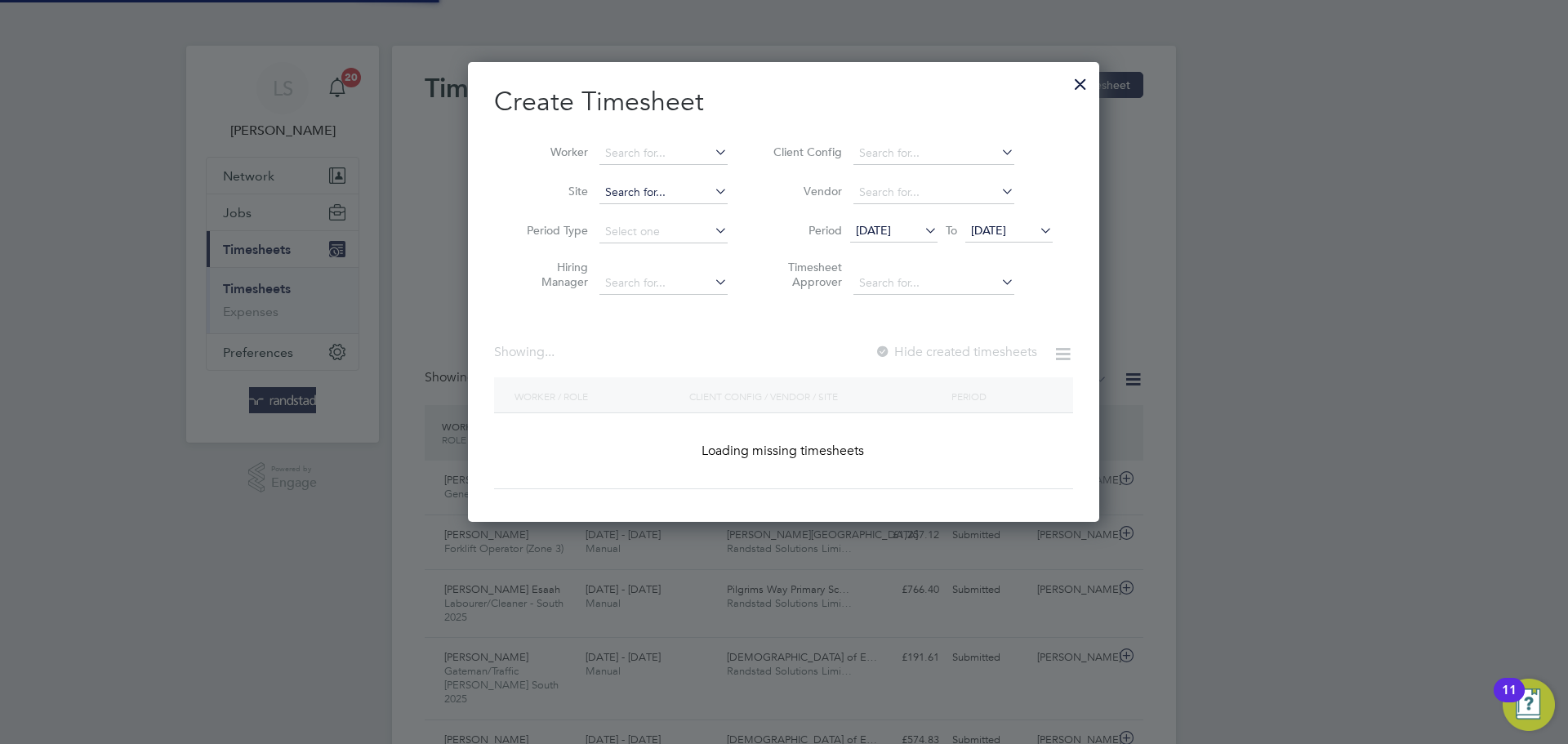
scroll to position [460, 632]
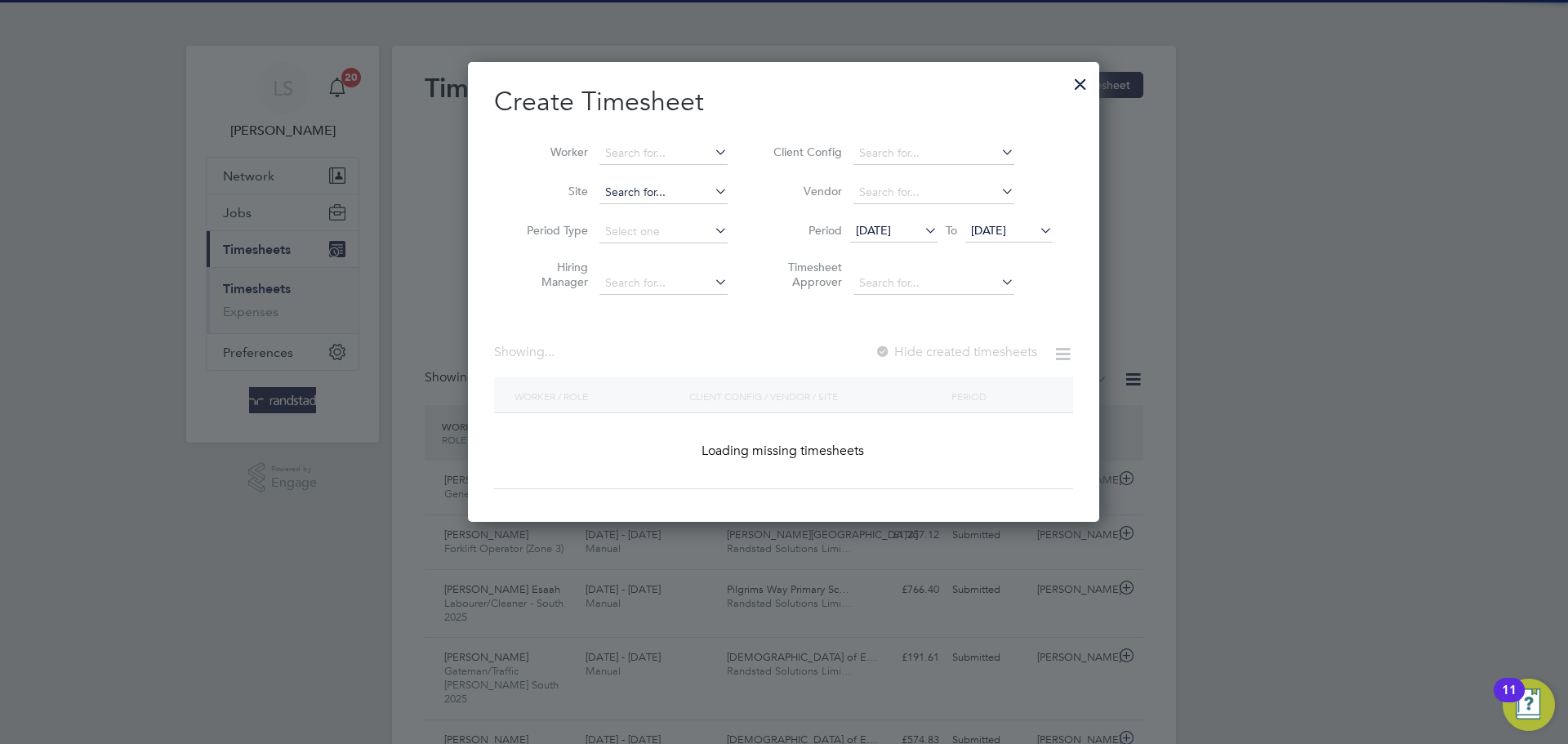
click at [615, 184] on input at bounding box center [664, 192] width 128 height 23
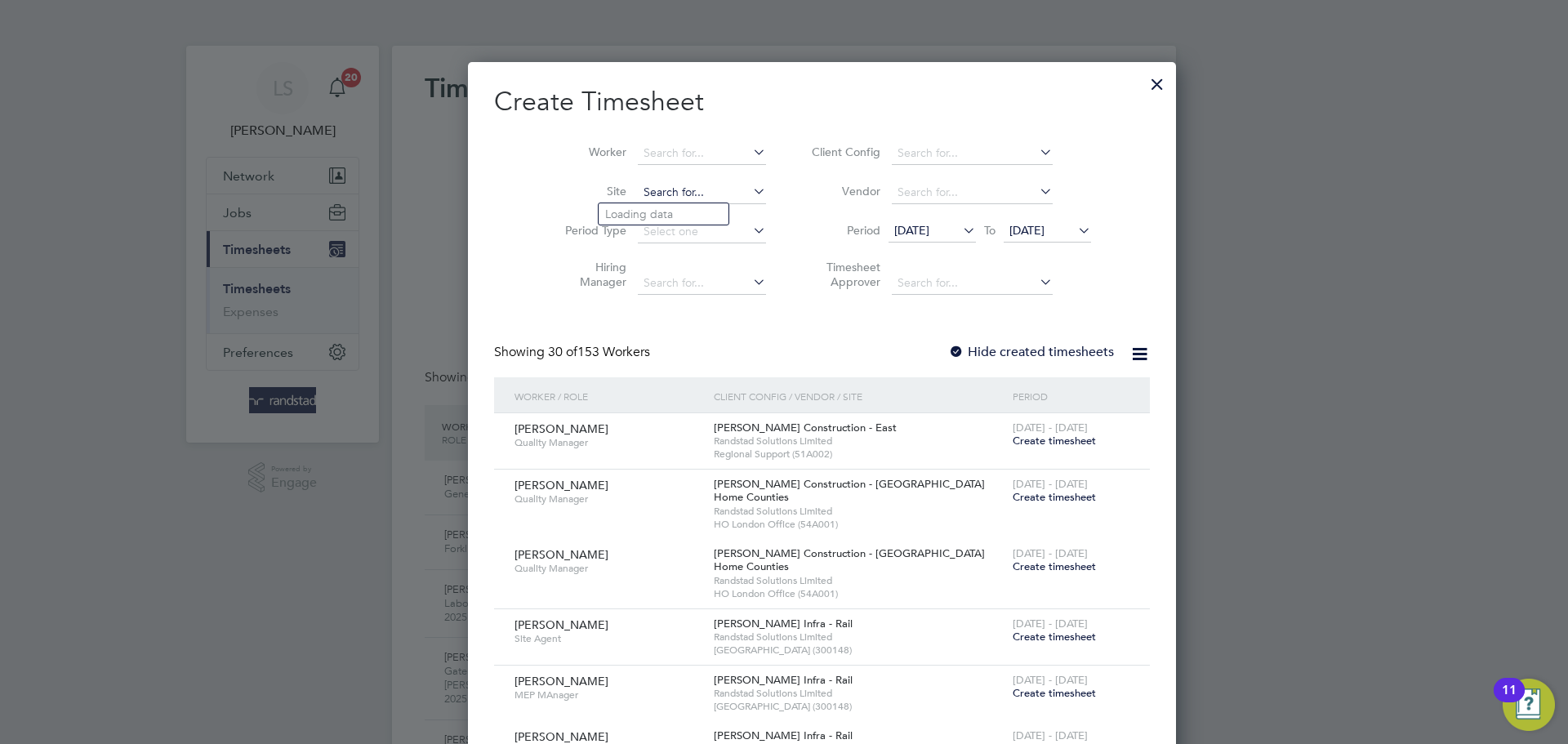
scroll to position [3442, 632]
click at [618, 213] on b "Pilgrims" at bounding box center [627, 214] width 43 height 14
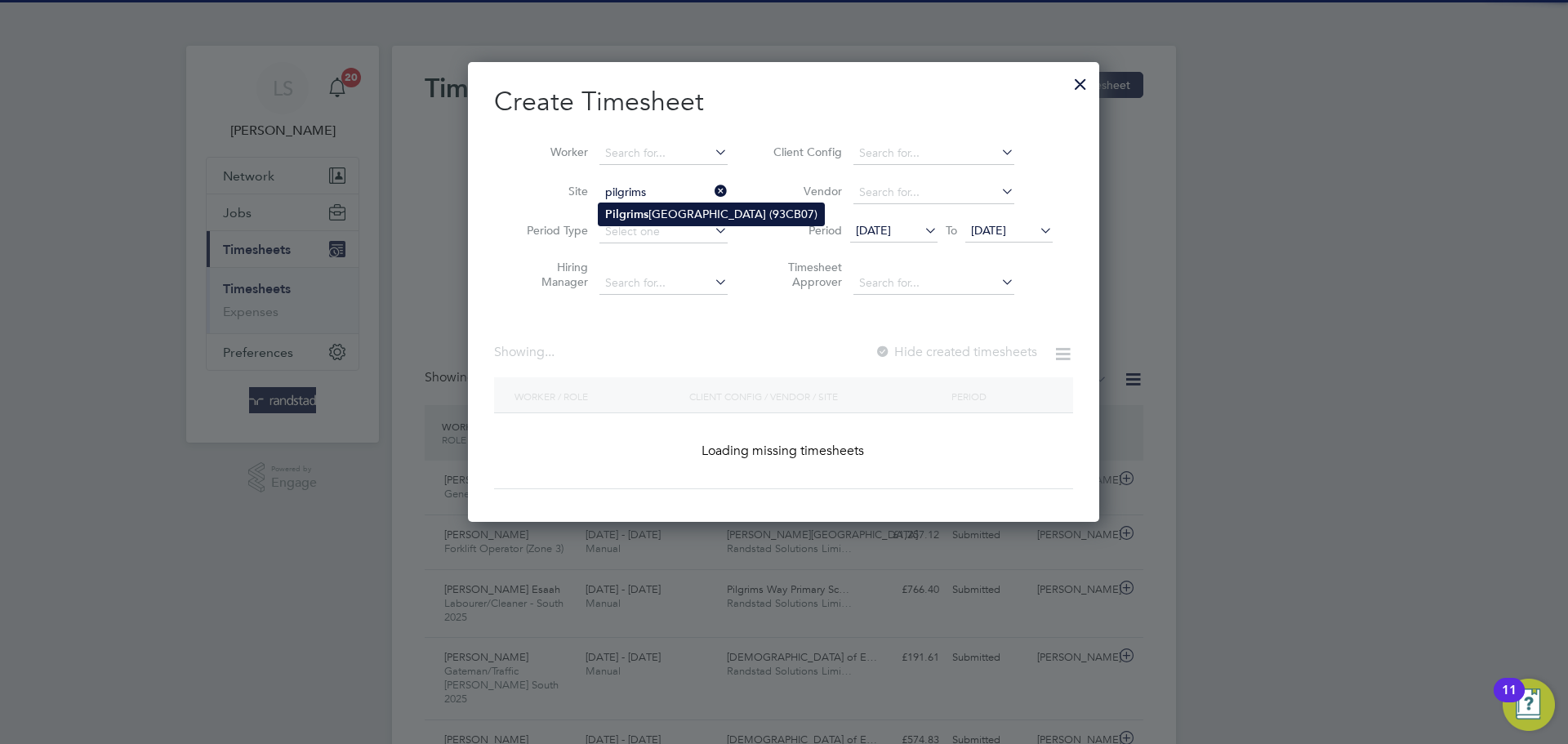
type input "[GEOGRAPHIC_DATA] (93CB07)"
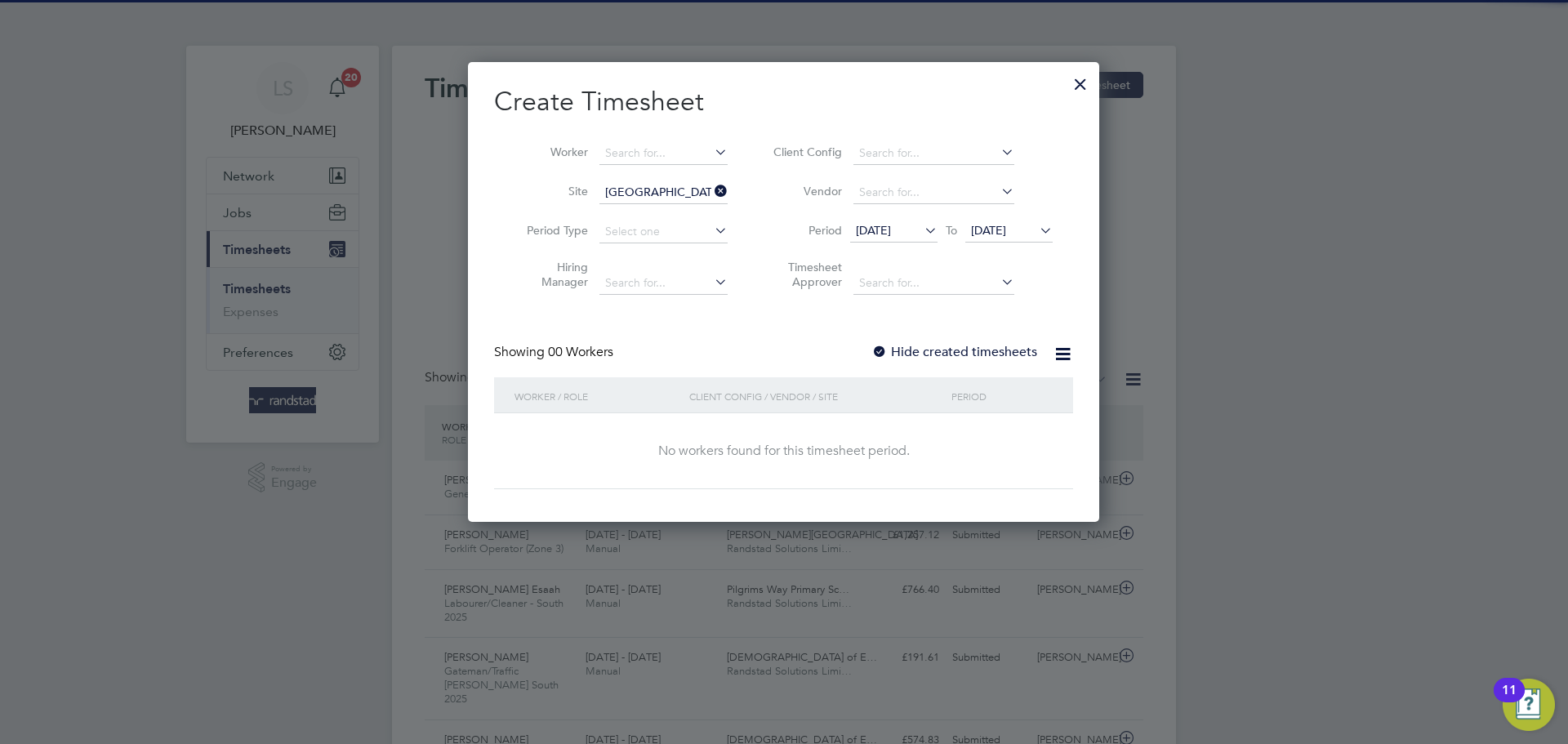
click at [897, 350] on label "Hide created timesheets" at bounding box center [954, 351] width 166 height 17
click at [999, 236] on span "[DATE]" at bounding box center [989, 230] width 35 height 15
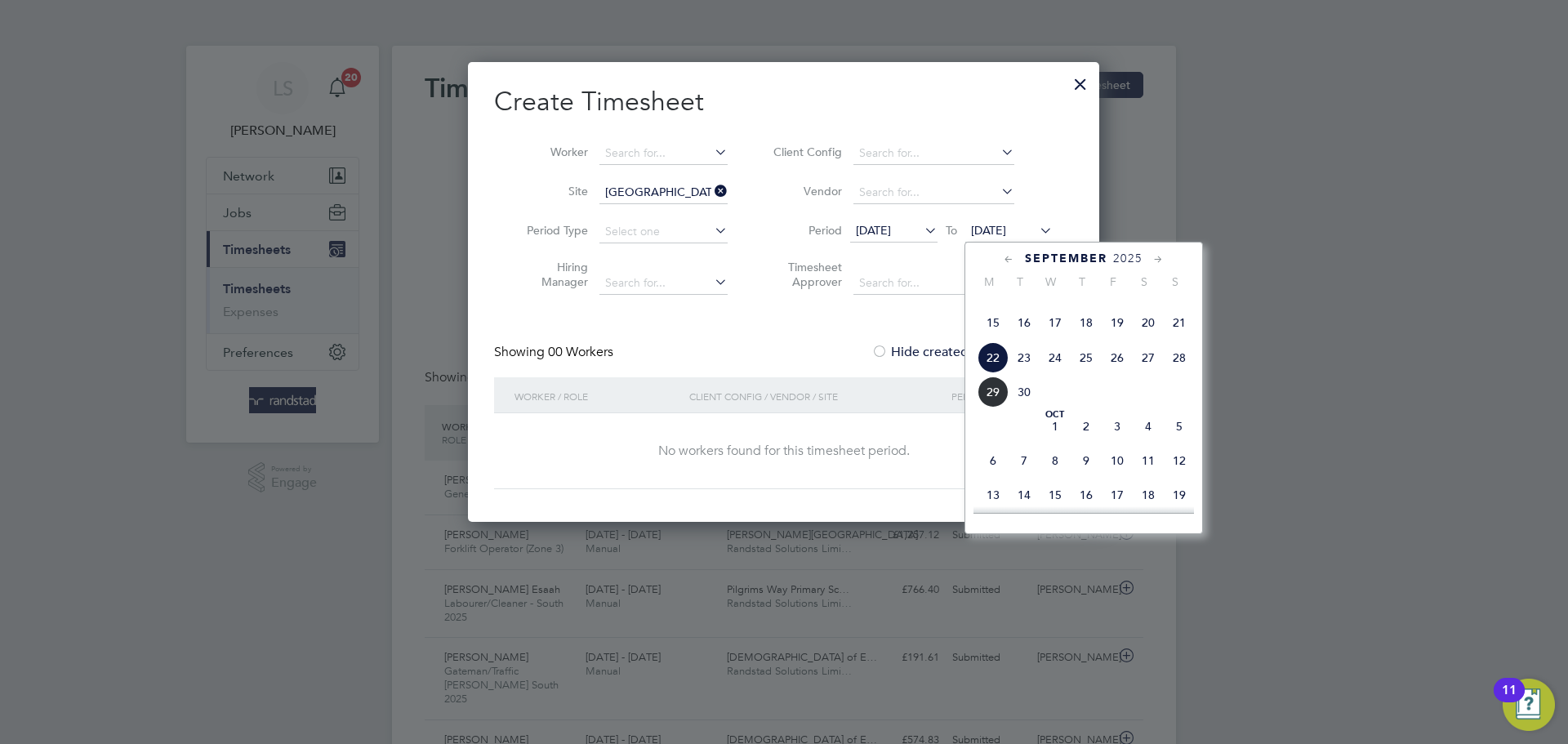
click at [993, 408] on span "29" at bounding box center [992, 391] width 31 height 31
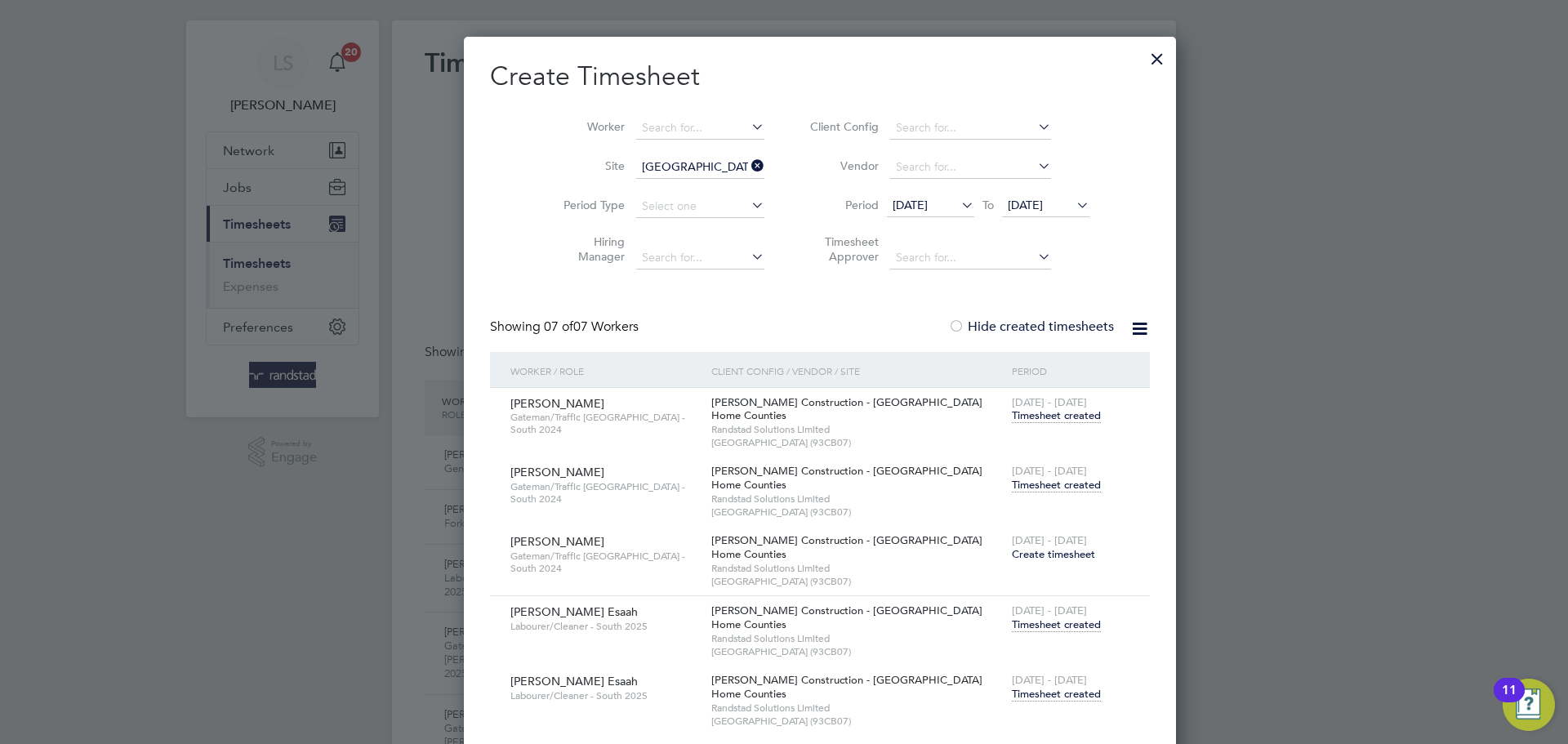
click at [1008, 495] on div "[DATE] - [DATE] Timesheet created" at bounding box center [1071, 478] width 126 height 44
click at [1012, 483] on span "Timesheet created" at bounding box center [1056, 485] width 89 height 15
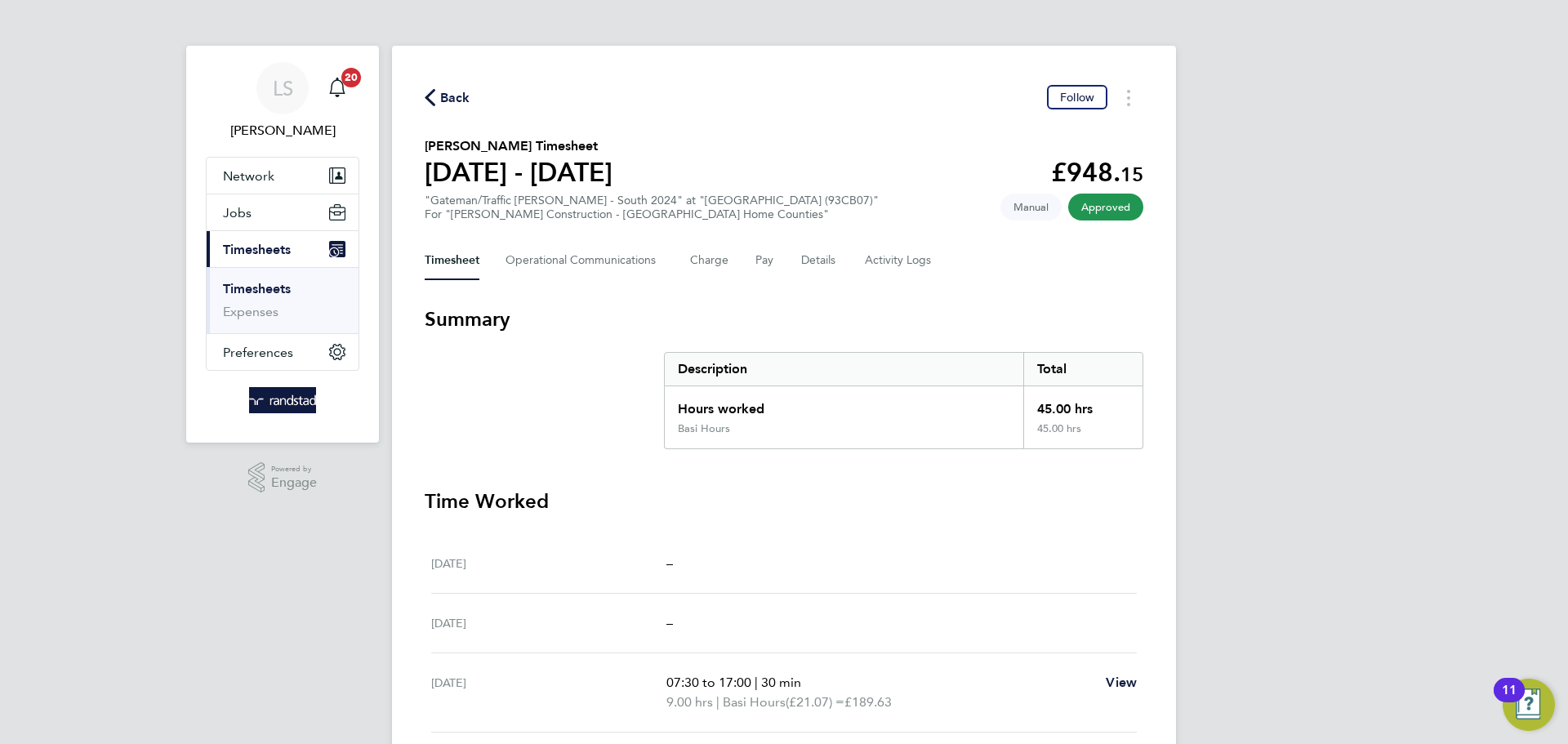
click at [464, 98] on span "Back" at bounding box center [455, 98] width 30 height 19
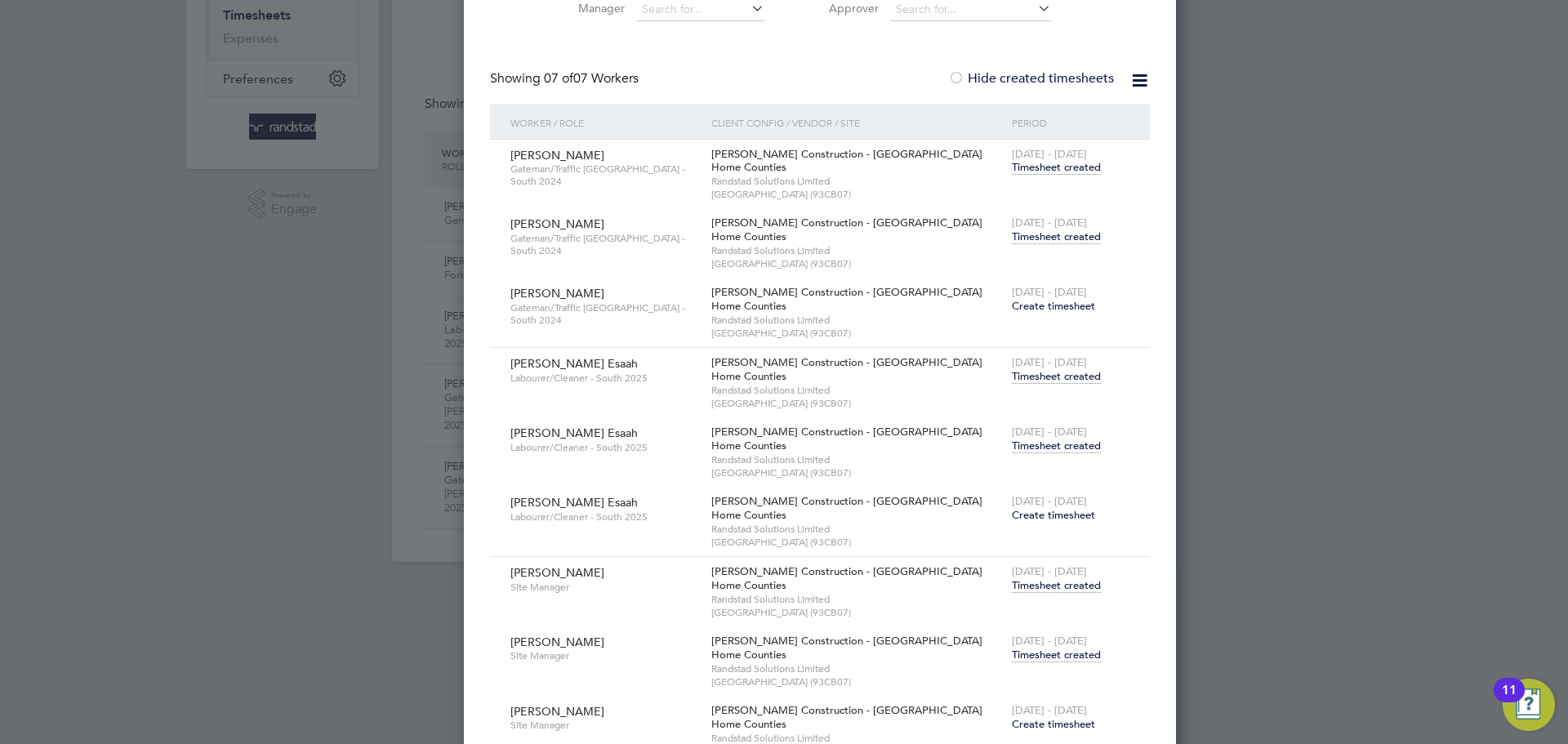
click at [1012, 443] on span "Timesheet created" at bounding box center [1056, 445] width 89 height 15
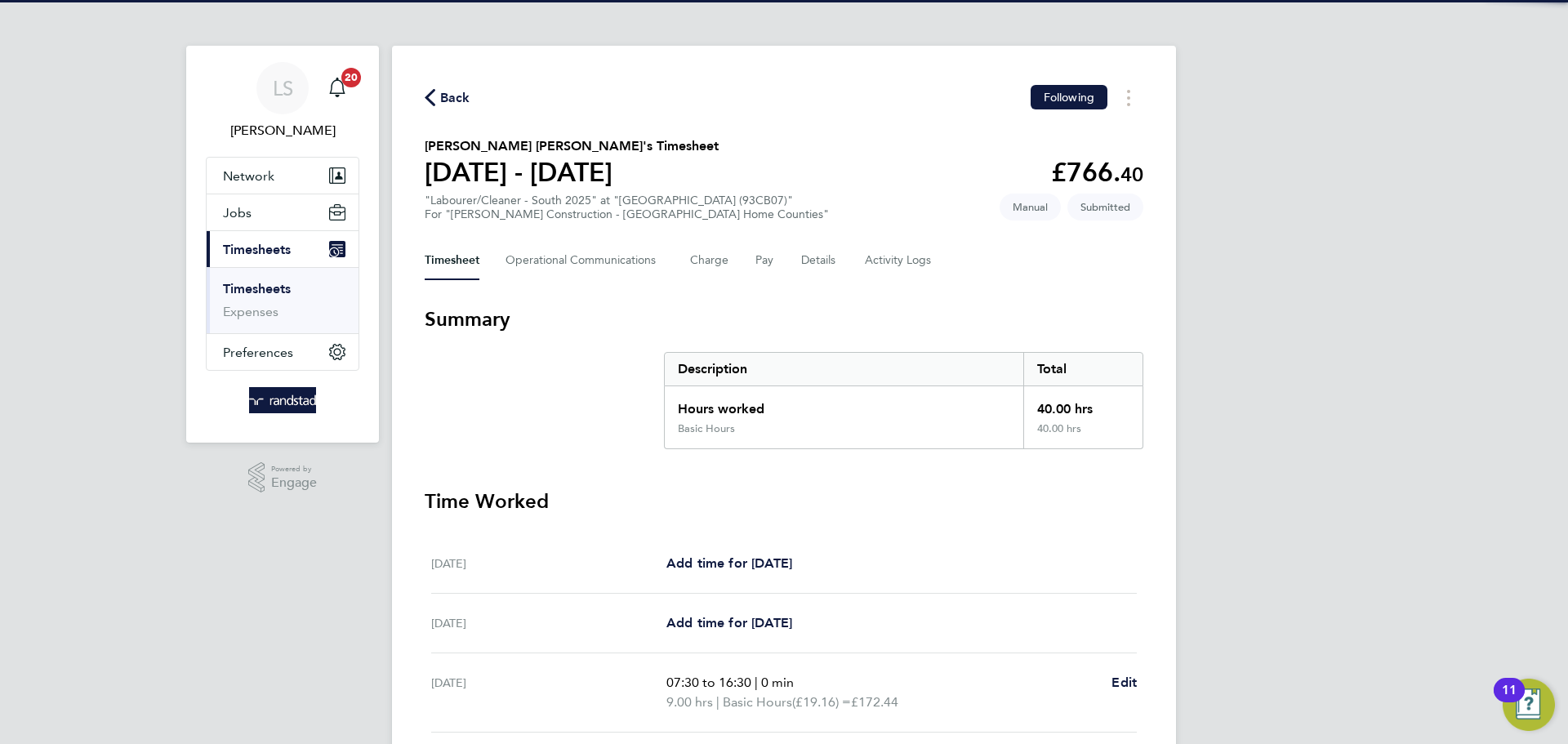
click at [462, 71] on div "Back Following [PERSON_NAME] [PERSON_NAME]'s Timesheet [DATE] - [DATE] £766. 40…" at bounding box center [784, 606] width 784 height 1121
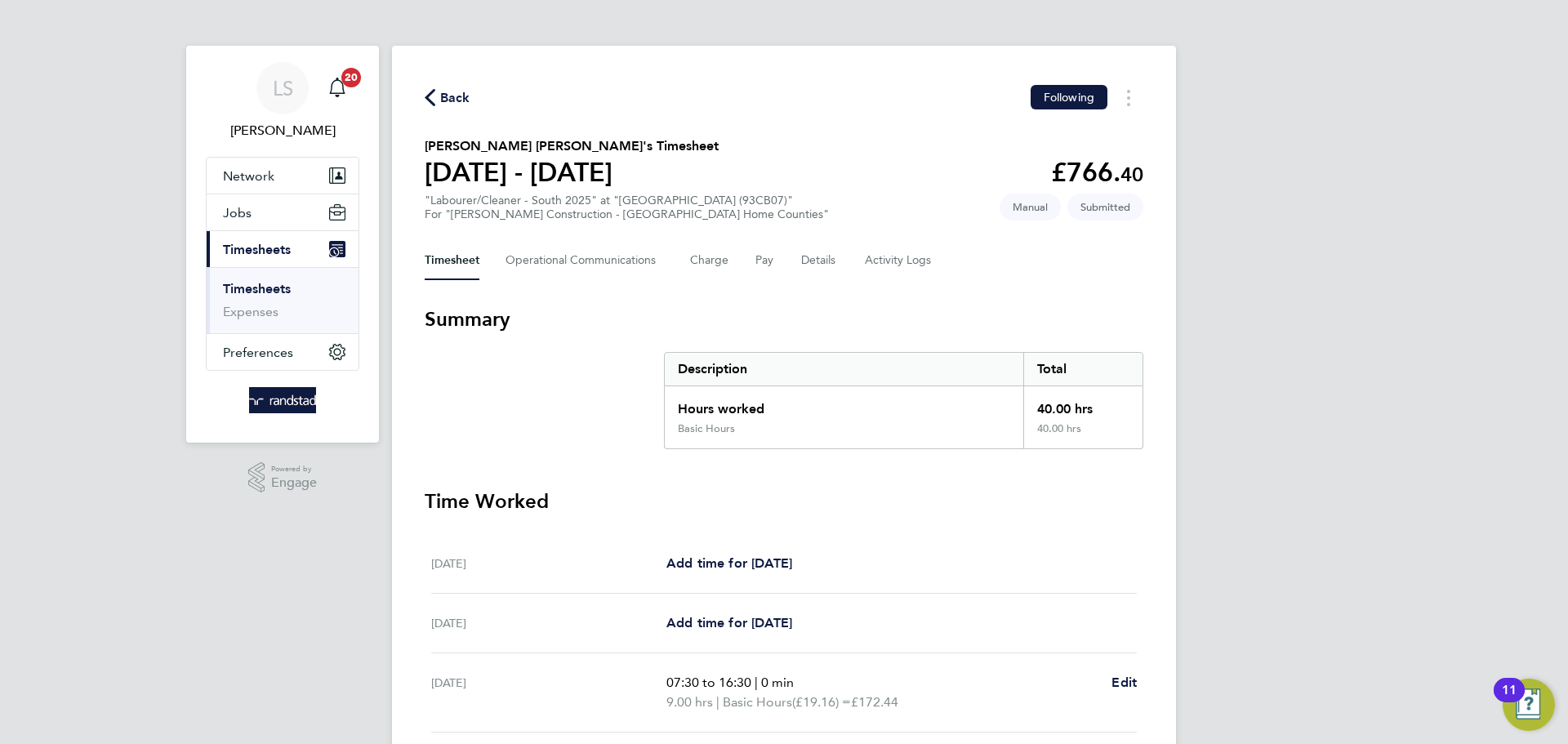
click at [451, 108] on div "Back Following" at bounding box center [784, 98] width 719 height 25
click at [451, 98] on span "Back" at bounding box center [455, 98] width 30 height 19
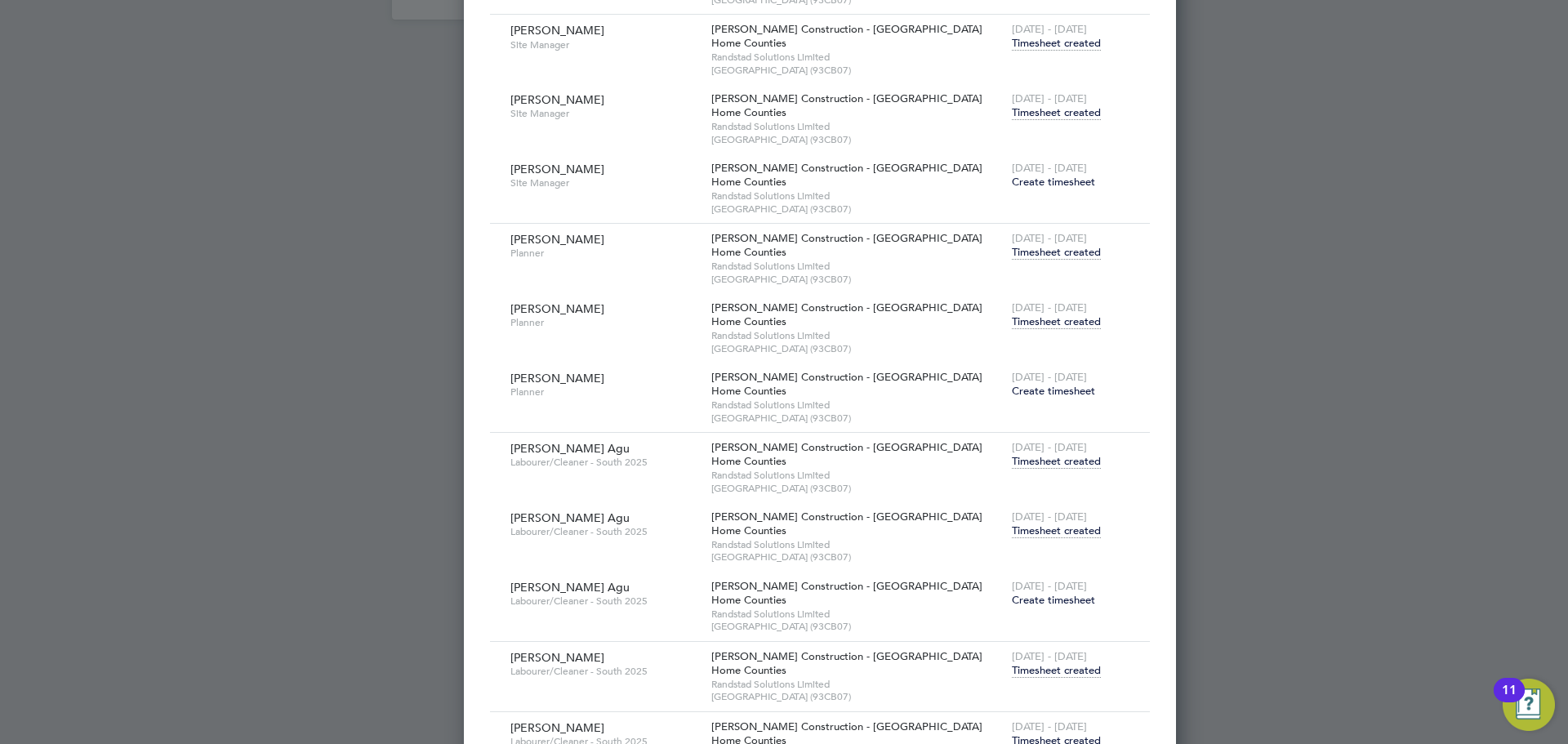
click at [1012, 533] on span "Timesheet created" at bounding box center [1056, 531] width 89 height 15
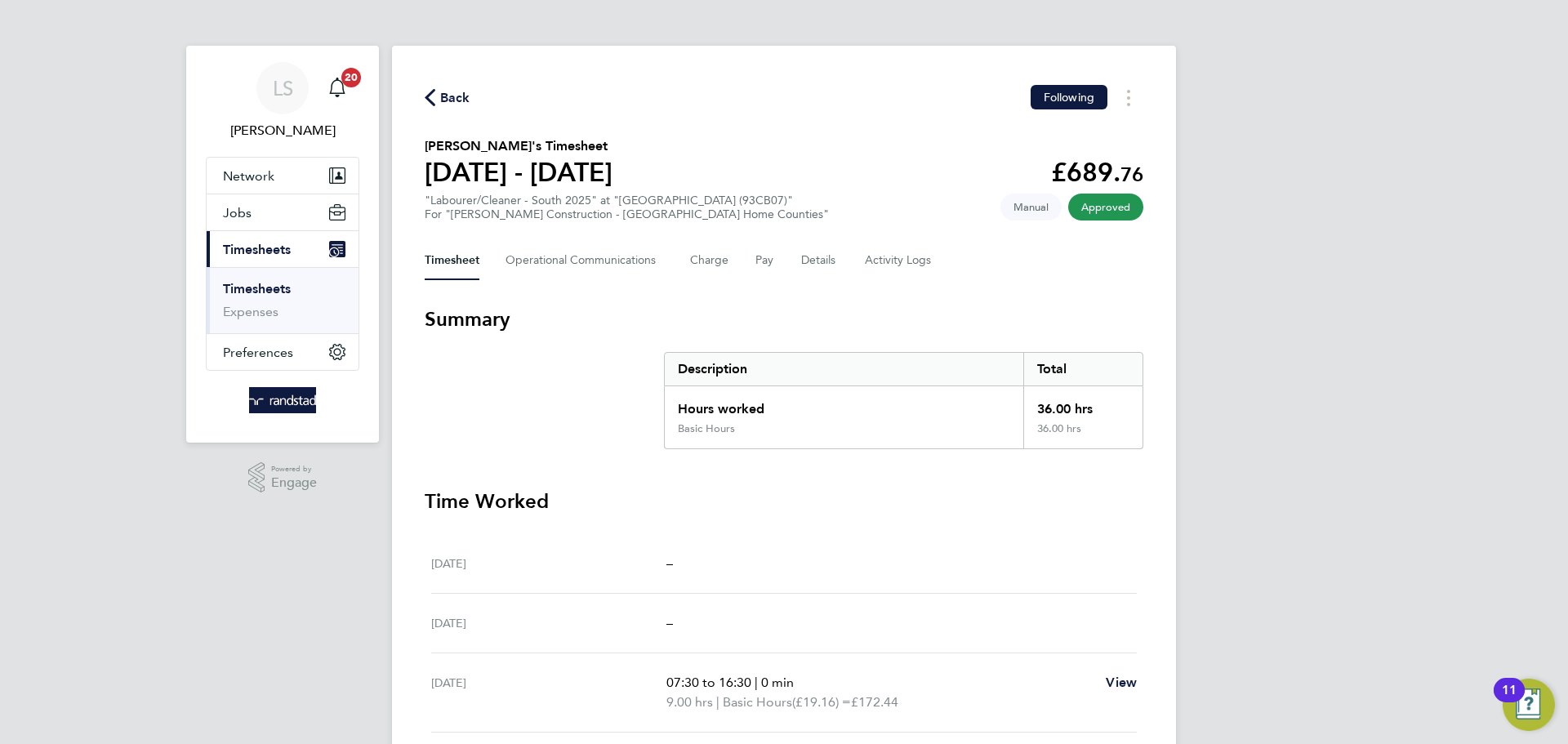
click at [475, 98] on div "Back Following" at bounding box center [784, 98] width 719 height 25
click at [458, 95] on span "Back" at bounding box center [455, 98] width 30 height 19
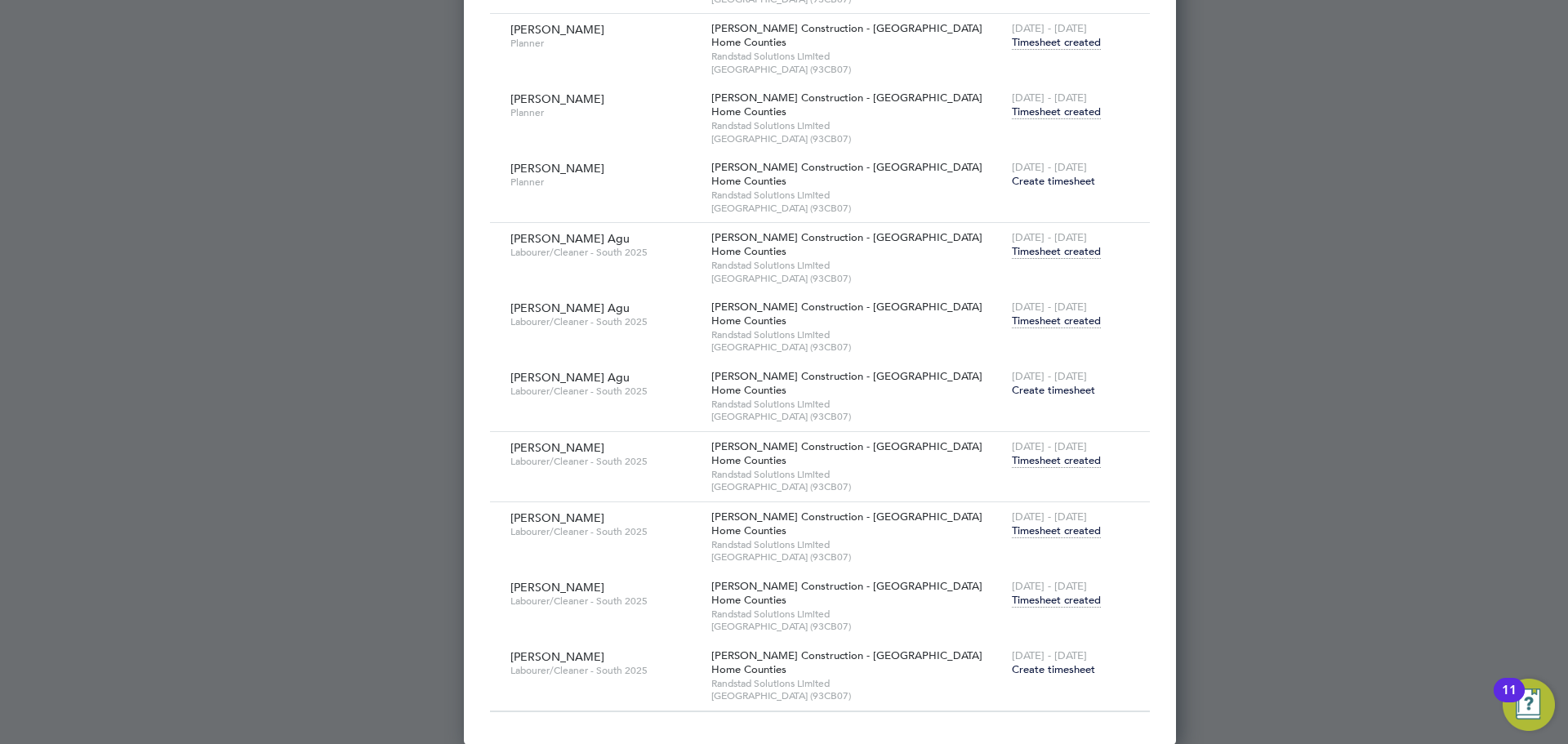
click at [1012, 596] on span "Timesheet created" at bounding box center [1056, 600] width 89 height 15
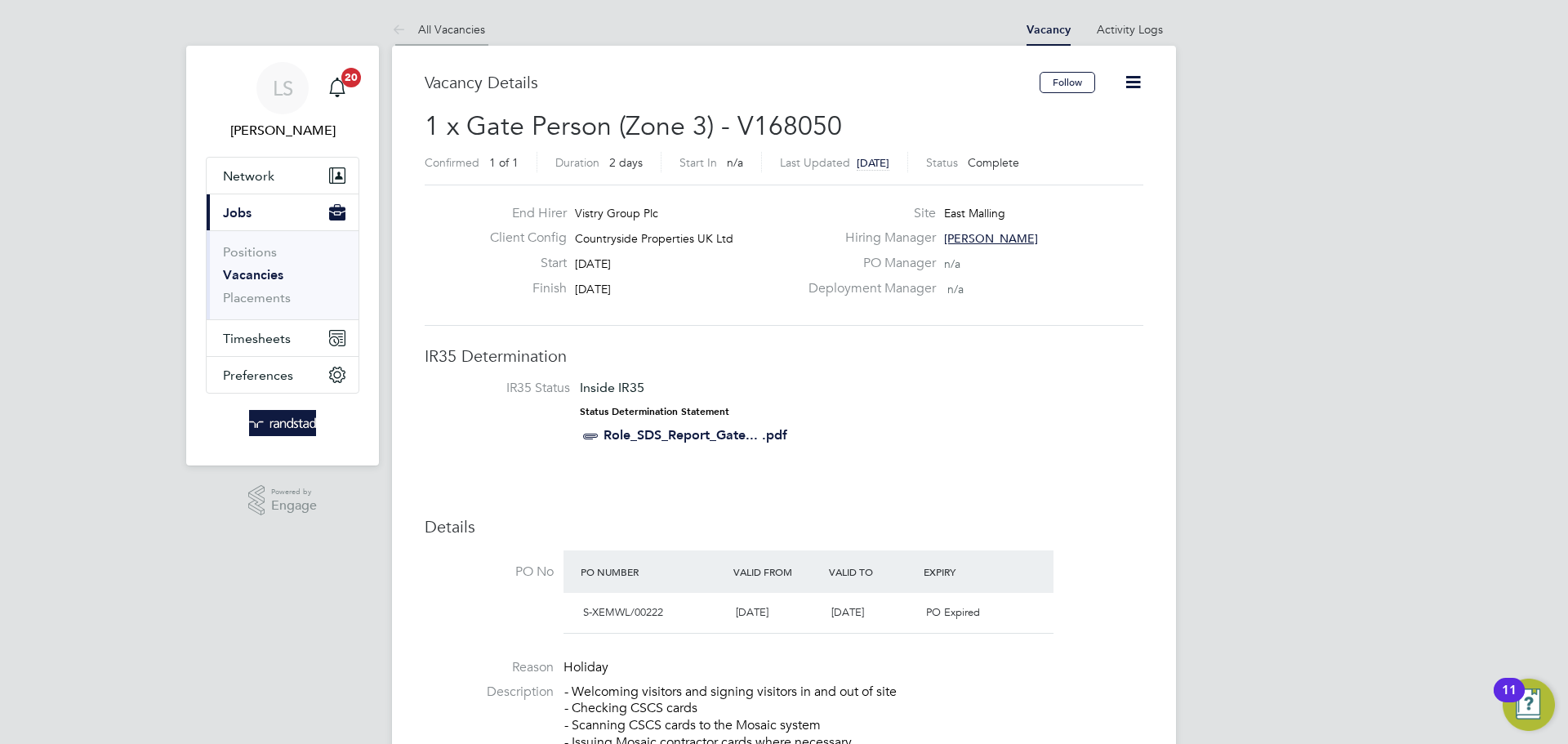
click at [401, 20] on icon at bounding box center [402, 30] width 20 height 20
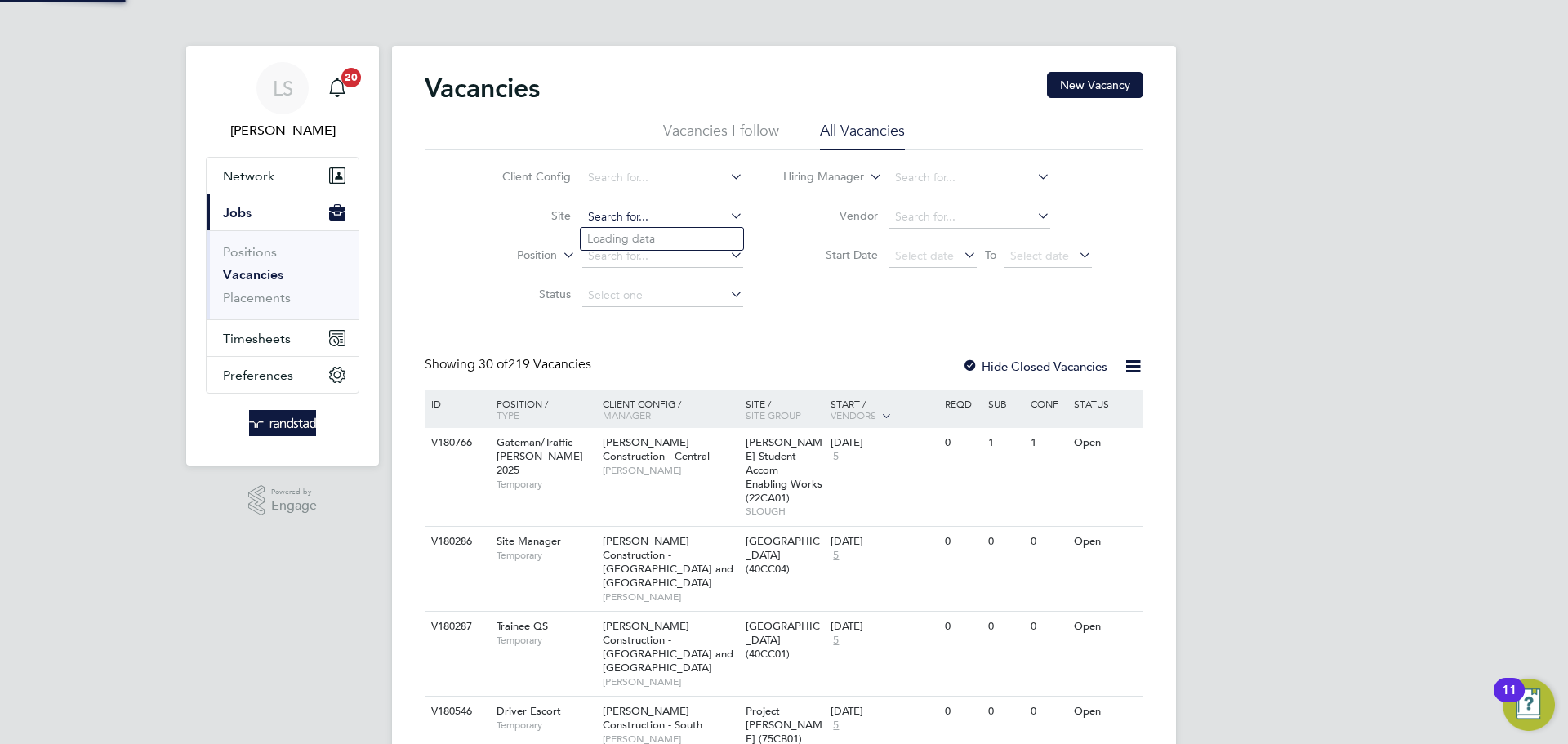
click at [599, 206] on input at bounding box center [663, 217] width 161 height 23
click at [628, 232] on b "Malling" at bounding box center [634, 239] width 40 height 14
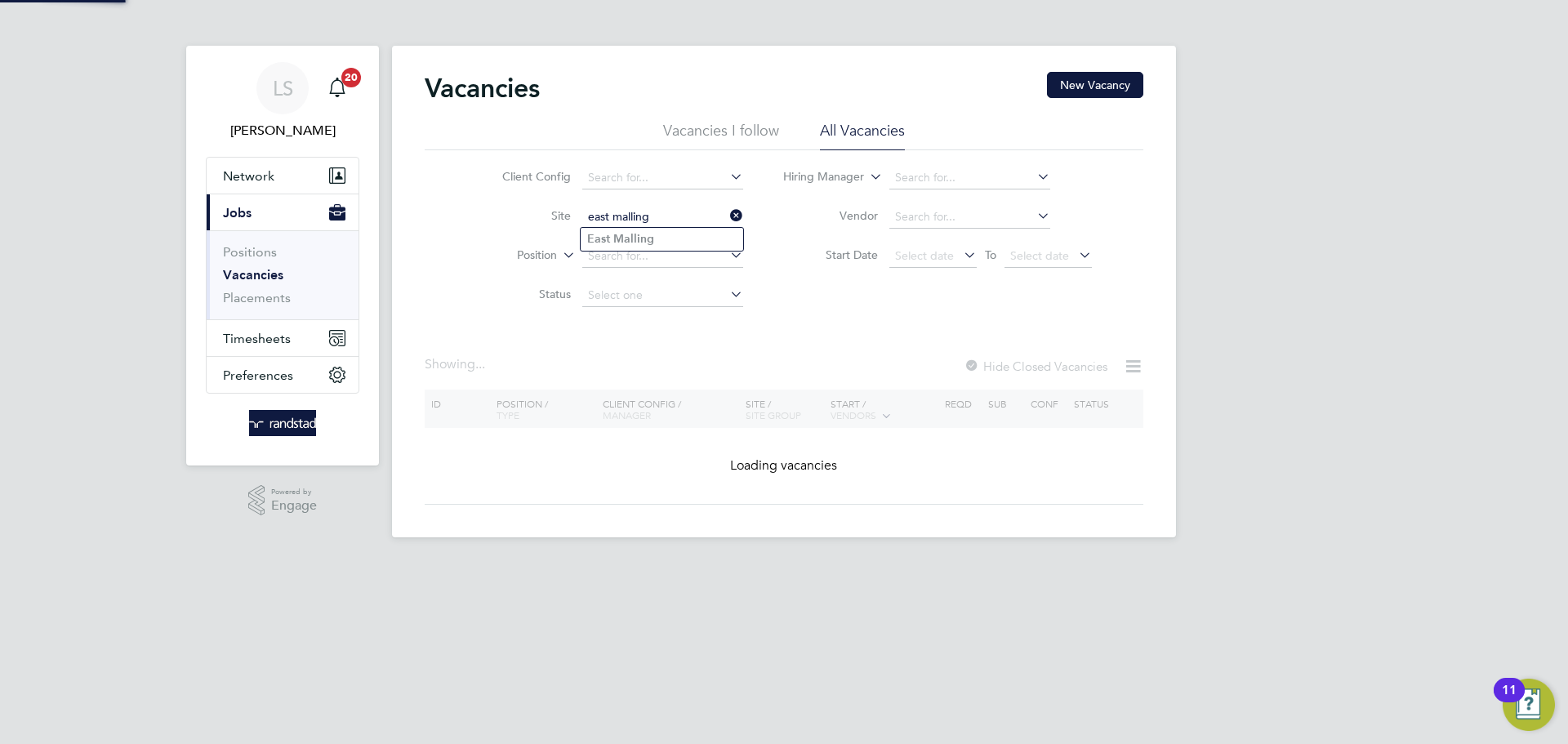
type input "East Malling"
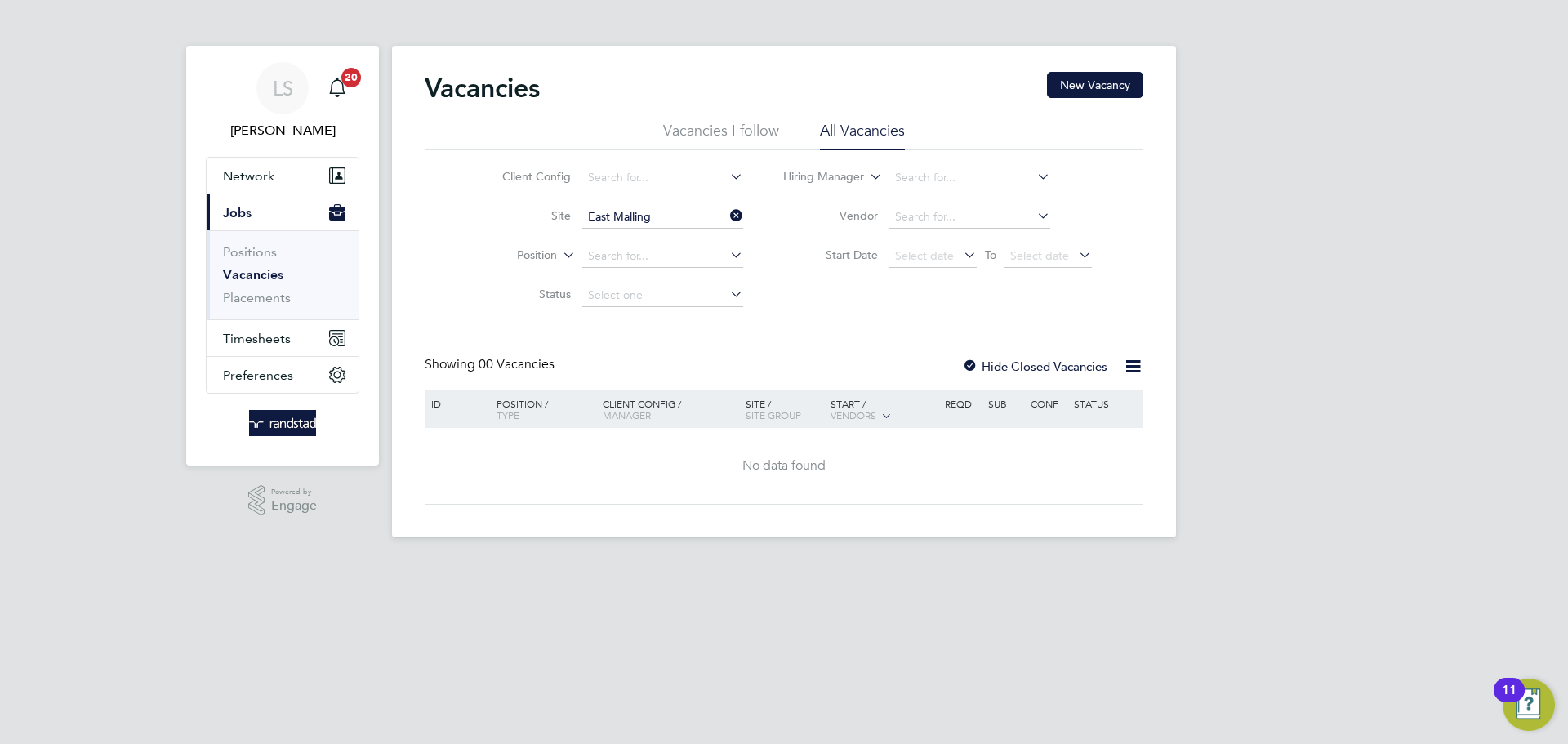
click at [1015, 356] on div "Hide Closed Vacancies" at bounding box center [1030, 365] width 161 height 20
click at [1015, 358] on label "Hide Closed Vacancies" at bounding box center [1034, 366] width 145 height 16
